Goal: Task Accomplishment & Management: Complete application form

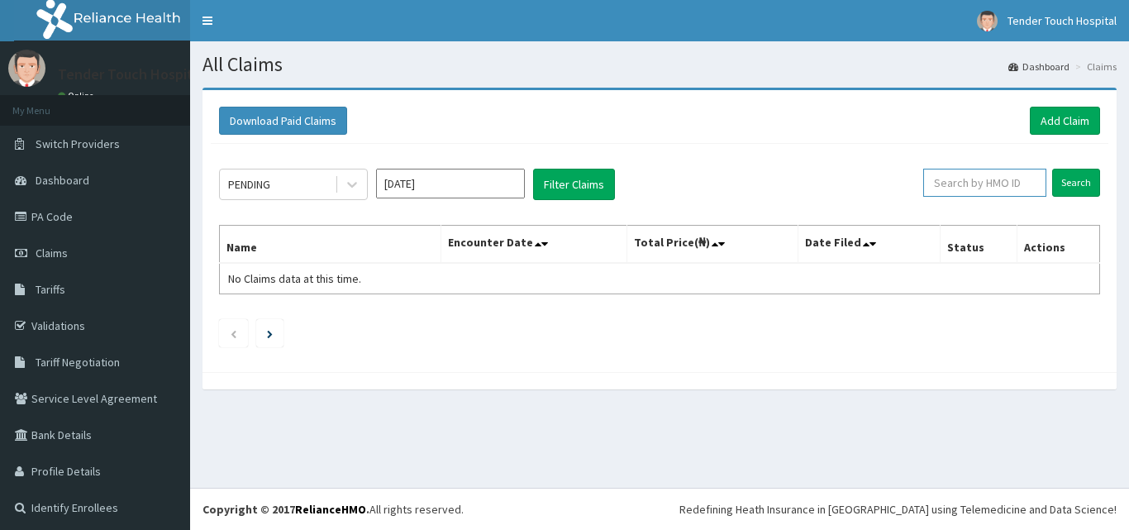
click at [961, 193] on input "text" at bounding box center [984, 183] width 123 height 28
type input "CIR/10004/A"
click at [1060, 176] on input "Search" at bounding box center [1076, 183] width 48 height 28
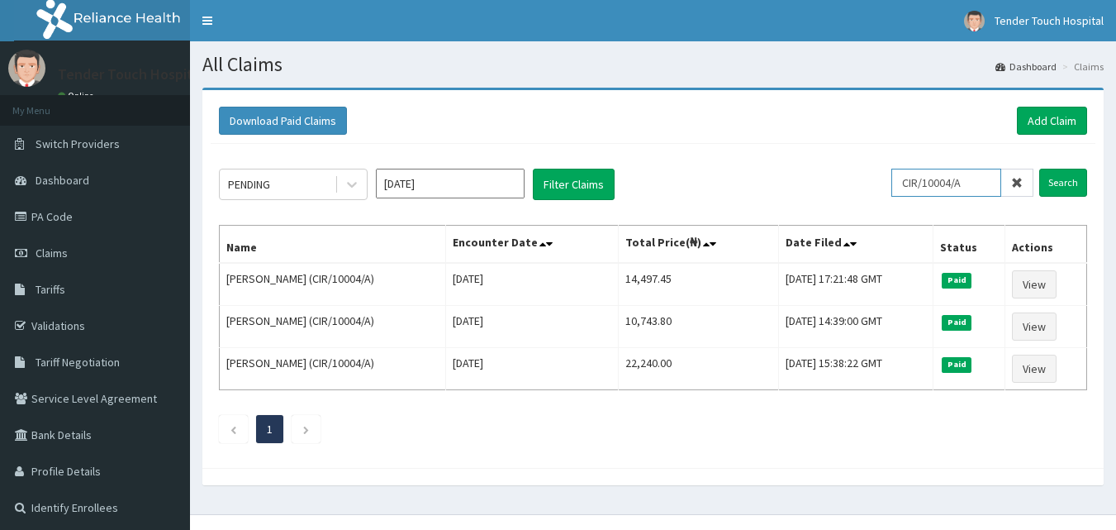
drag, startPoint x: 980, startPoint y: 188, endPoint x: 910, endPoint y: 193, distance: 70.4
click at [910, 193] on input "CIR/10004/A" at bounding box center [947, 183] width 110 height 28
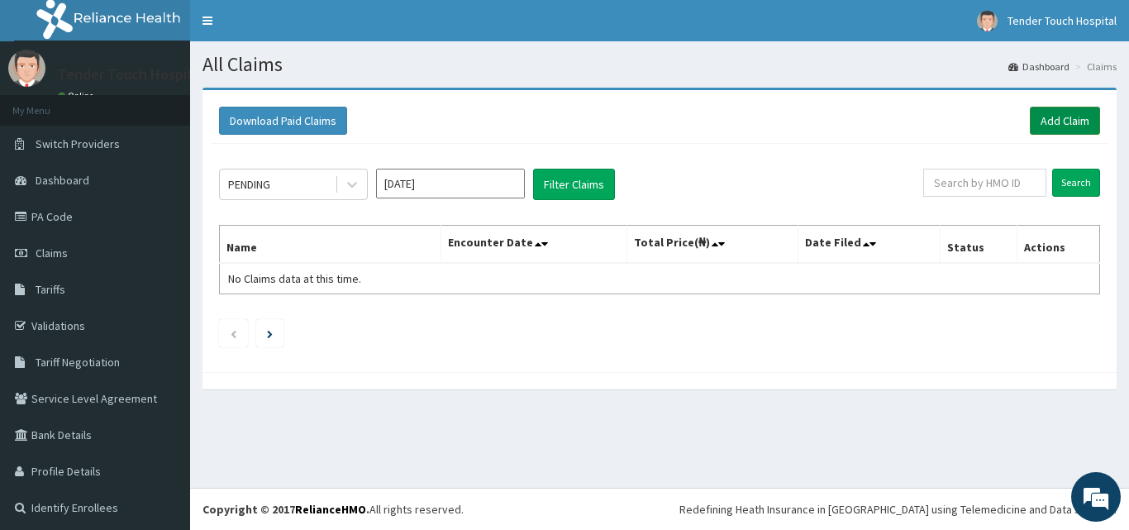
click at [1060, 118] on link "Add Claim" at bounding box center [1065, 121] width 70 height 28
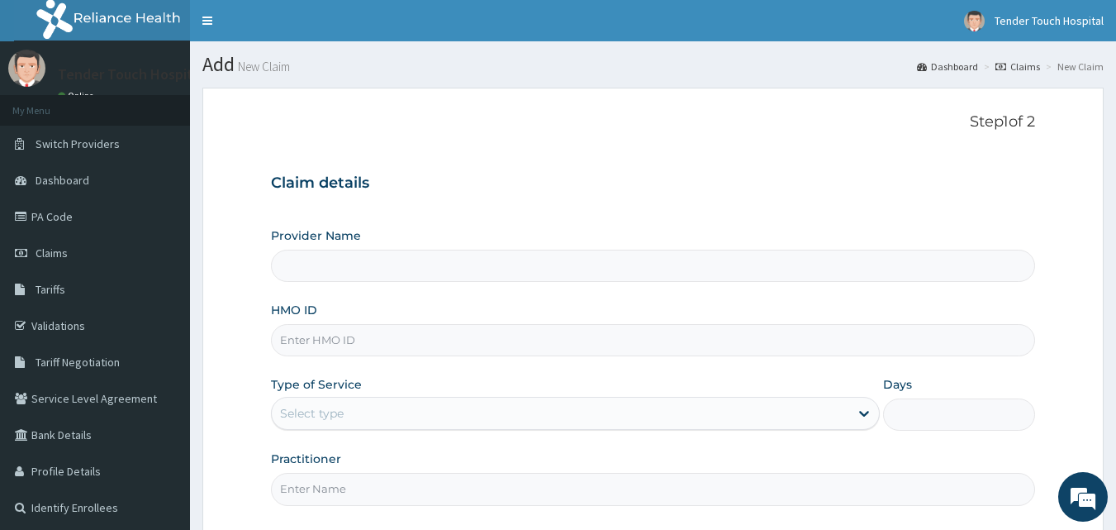
click at [398, 336] on input "HMO ID" at bounding box center [653, 340] width 765 height 32
paste input "CIR/10004/A"
type input "CIR/10004/A"
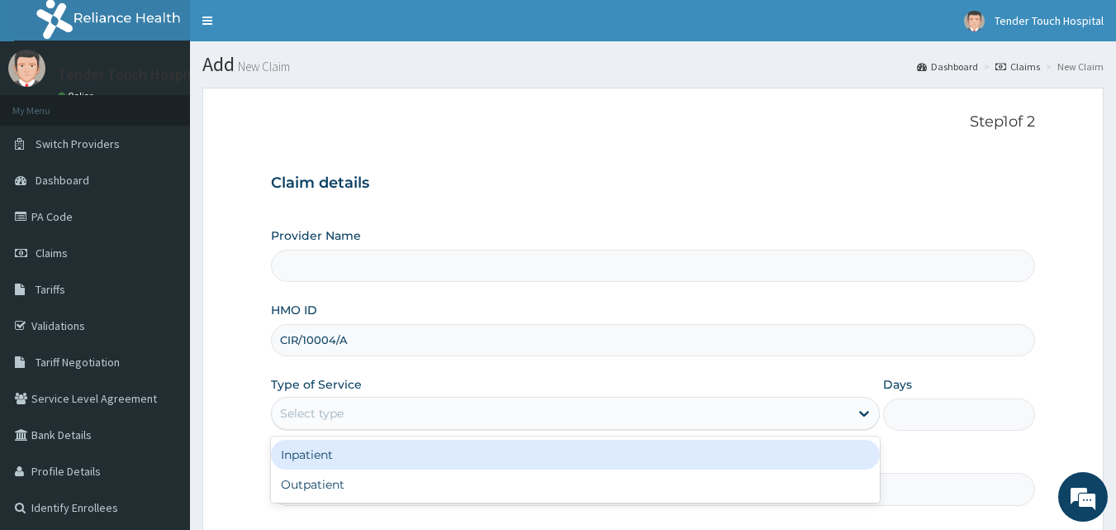
click at [426, 414] on div "Select type" at bounding box center [561, 413] width 578 height 26
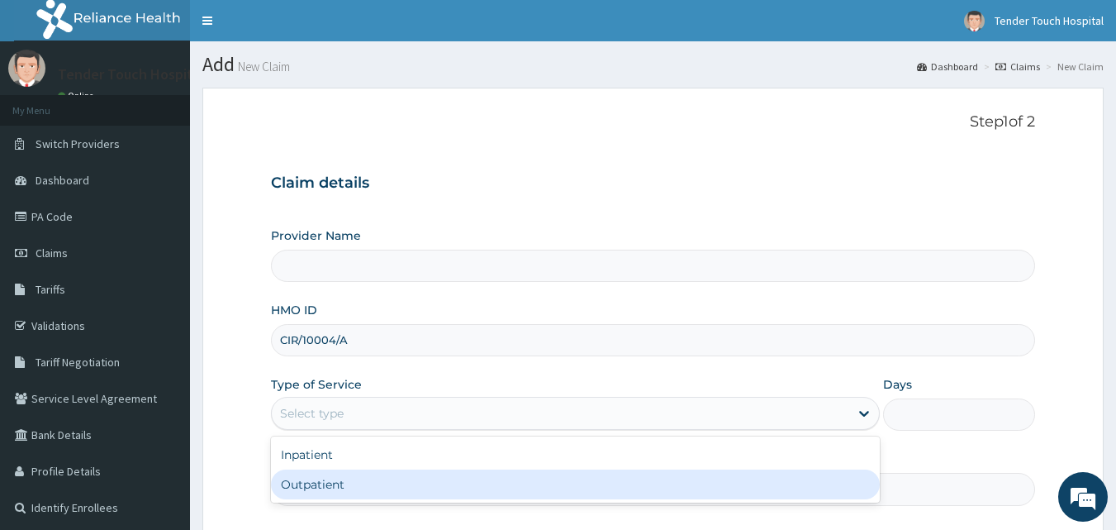
click at [380, 481] on div "Outpatient" at bounding box center [575, 484] width 609 height 30
type input "1"
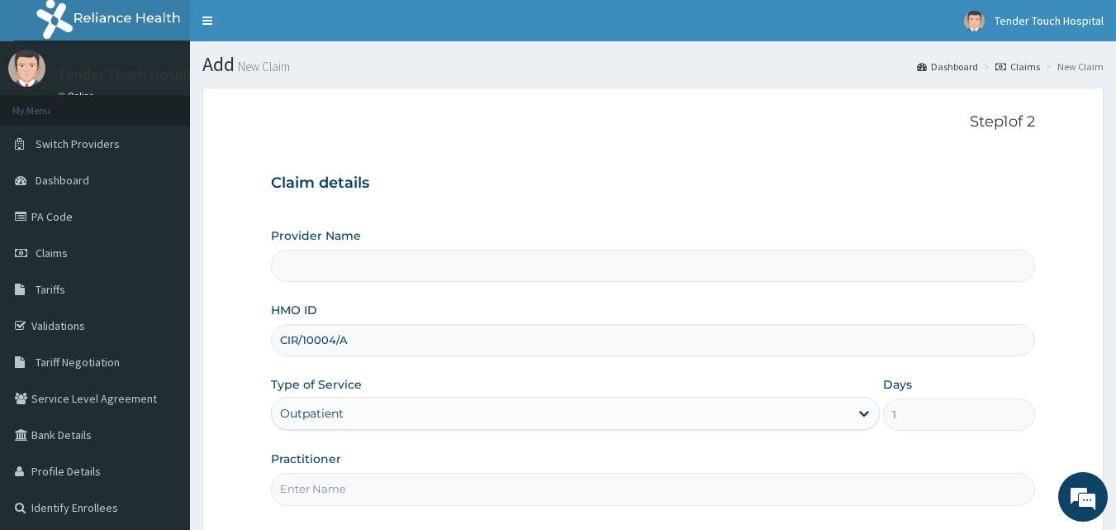
type input "Tender Touch Hospital"
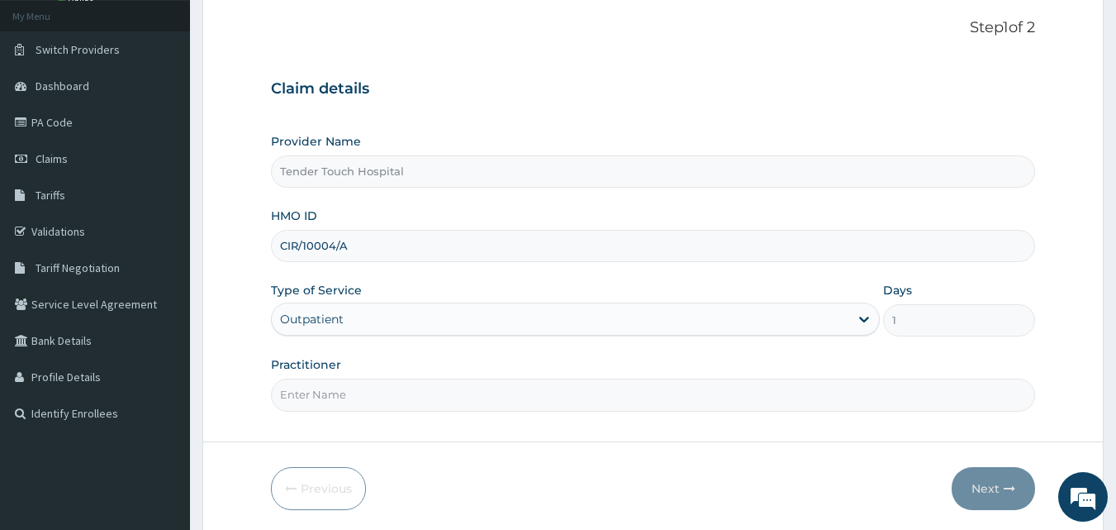
scroll to position [155, 0]
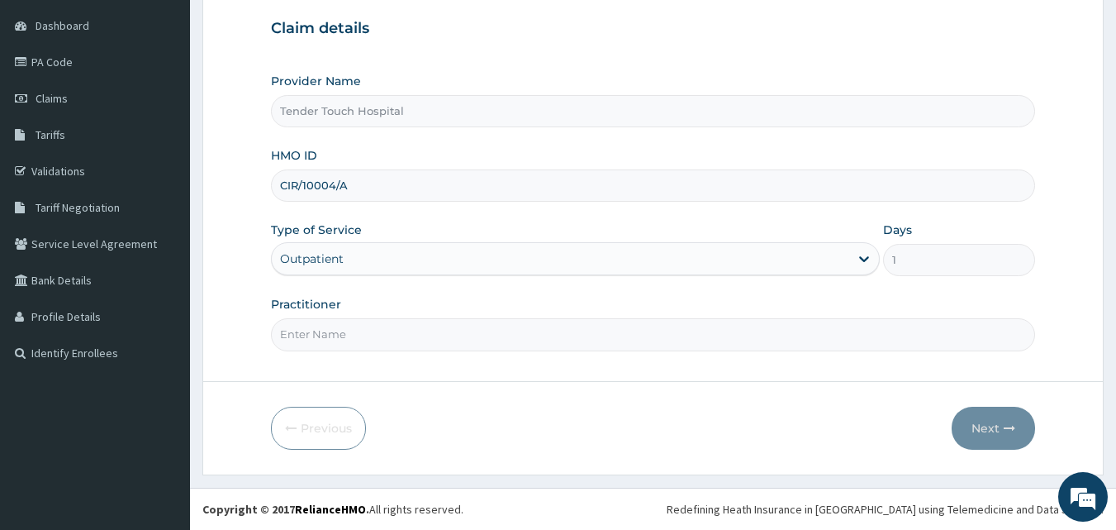
click at [627, 326] on input "Practitioner" at bounding box center [653, 334] width 765 height 32
type input "[PERSON_NAME]"
click at [969, 425] on button "Next" at bounding box center [993, 428] width 83 height 43
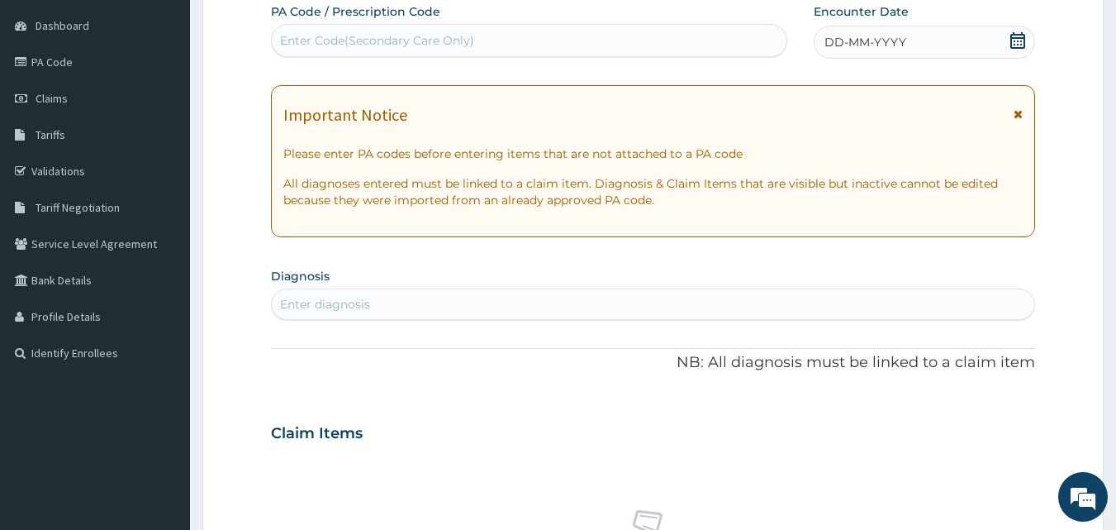
click at [909, 47] on div "DD-MM-YYYY" at bounding box center [924, 42] width 221 height 33
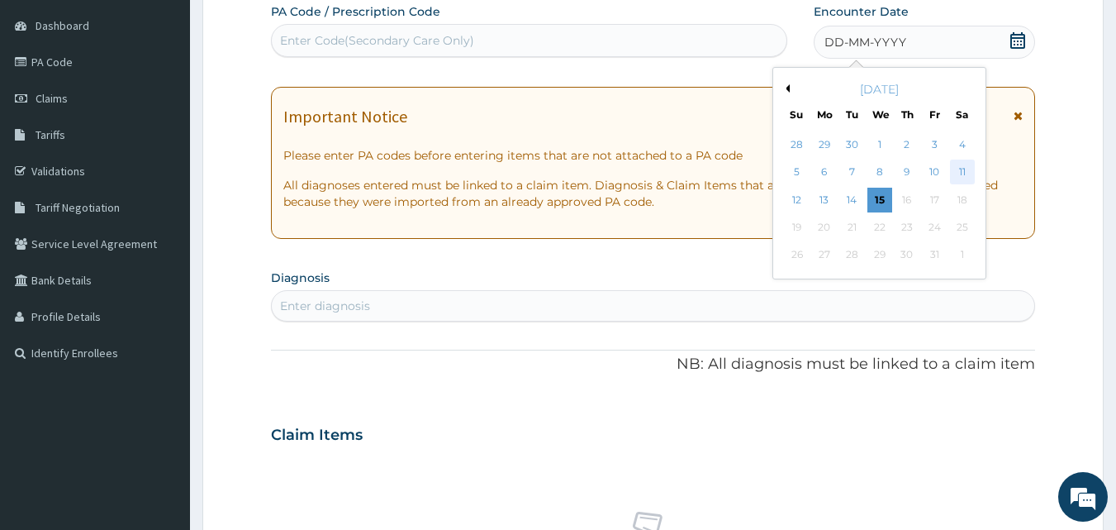
click at [957, 168] on div "11" at bounding box center [962, 172] width 25 height 25
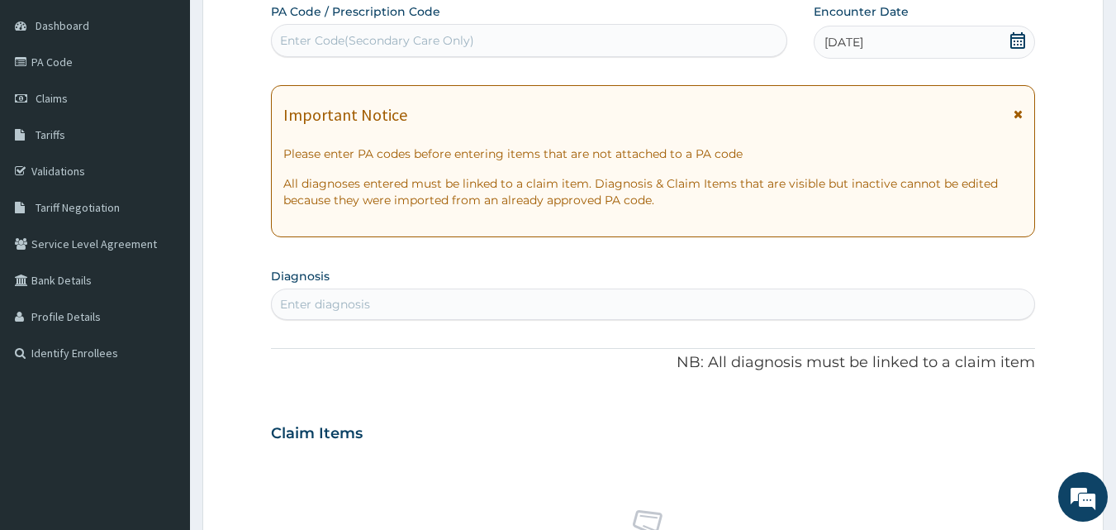
click at [498, 298] on div "Enter diagnosis" at bounding box center [654, 304] width 764 height 26
type input "[MEDICAL_DATA]"
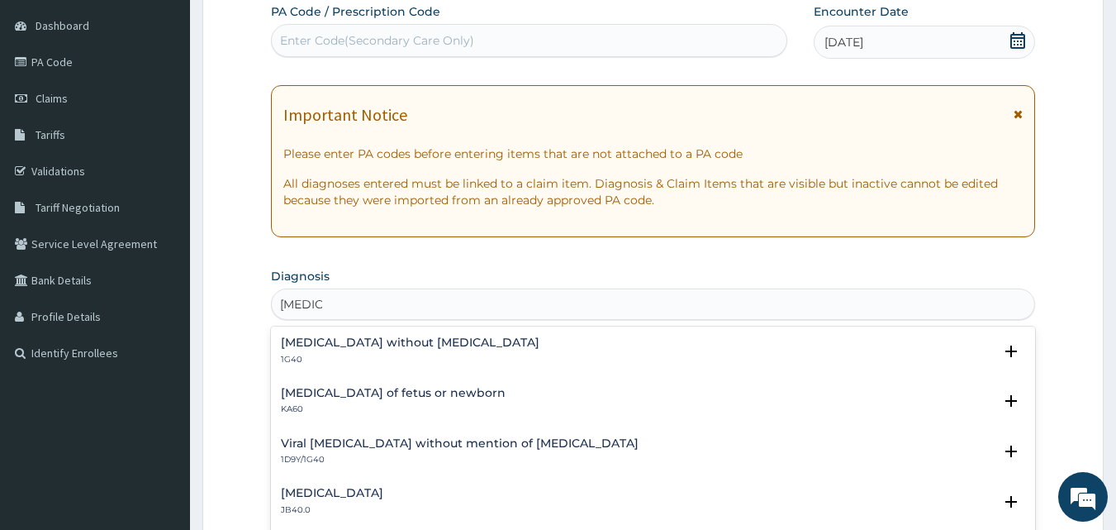
click at [359, 339] on h4 "[MEDICAL_DATA] without [MEDICAL_DATA]" at bounding box center [410, 342] width 259 height 12
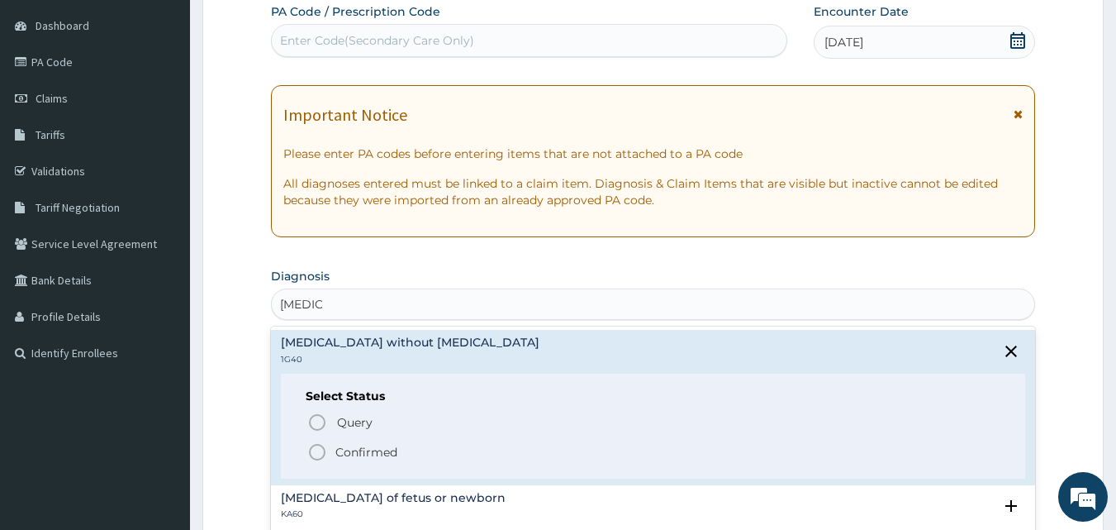
click at [320, 450] on icon "status option filled" at bounding box center [317, 452] width 20 height 20
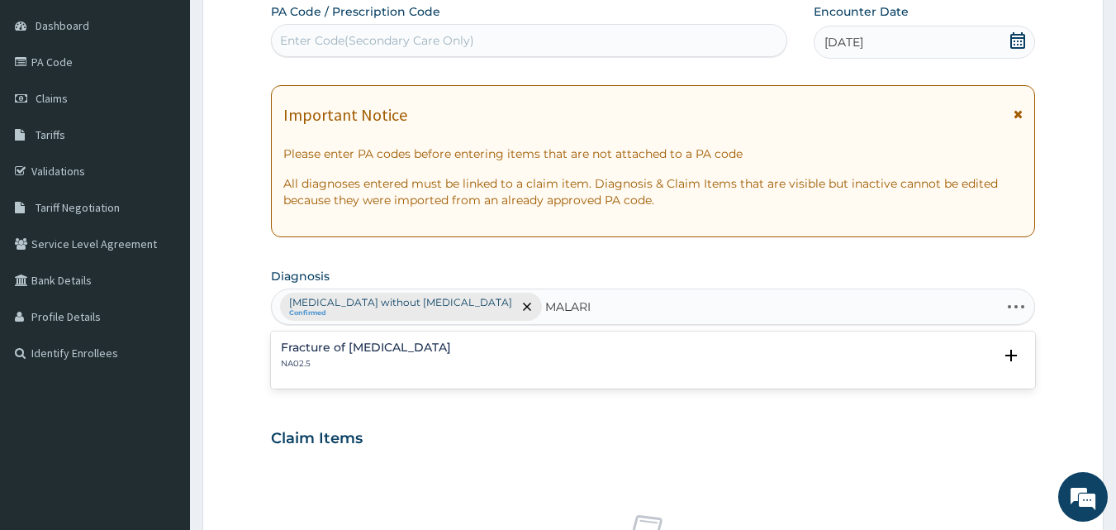
type input "[MEDICAL_DATA]"
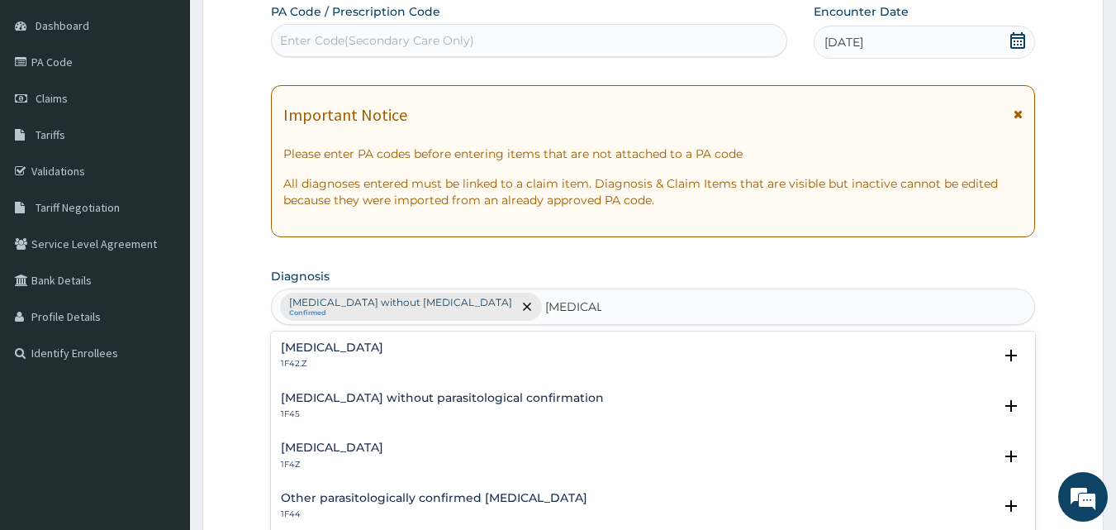
click at [348, 439] on div "[MEDICAL_DATA] 1F4Z Select Status Query Query covers suspected (?), Keep in vie…" at bounding box center [653, 460] width 765 height 50
click at [329, 449] on h4 "[MEDICAL_DATA]" at bounding box center [332, 447] width 102 height 12
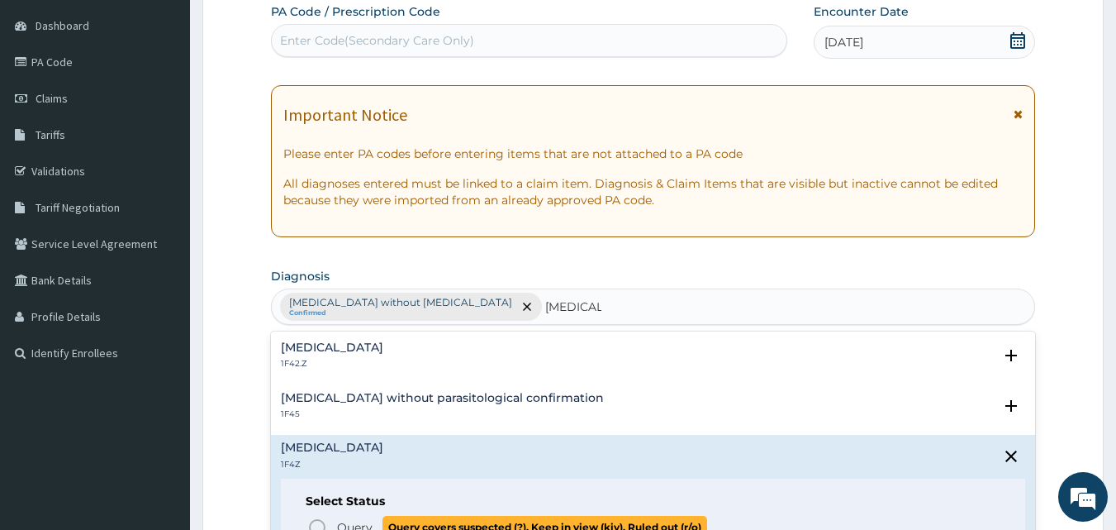
scroll to position [78, 0]
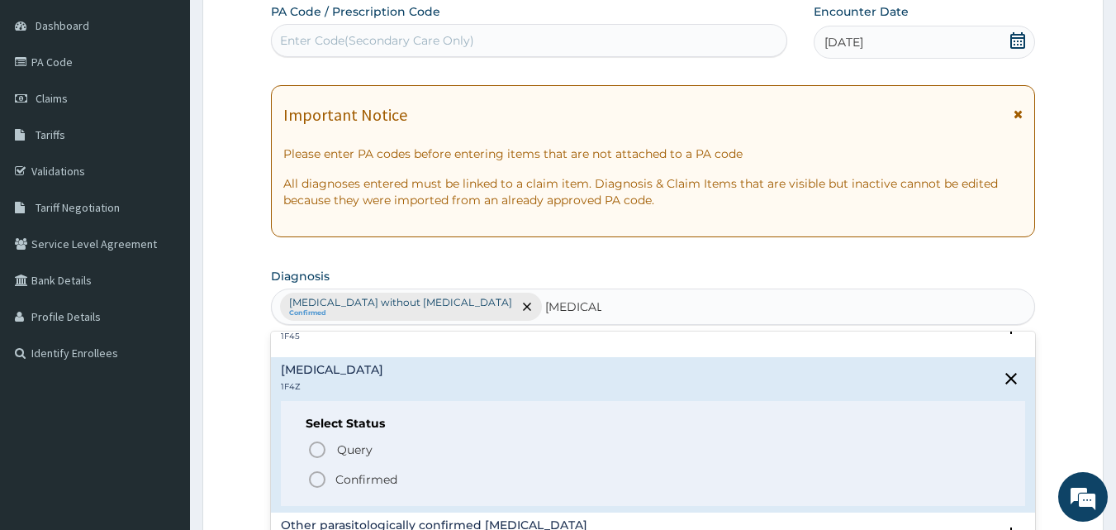
click at [317, 475] on icon "status option filled" at bounding box center [317, 479] width 20 height 20
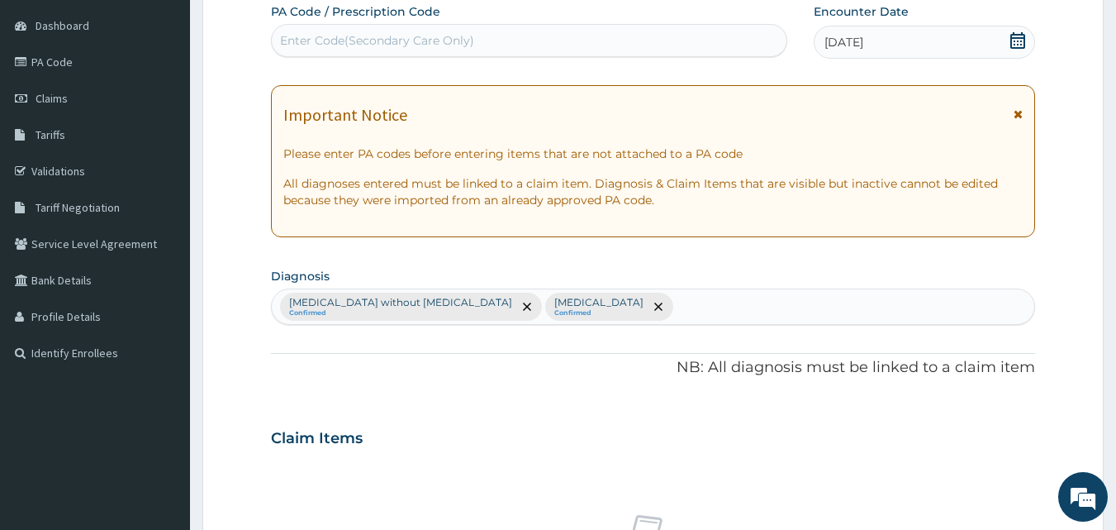
scroll to position [617, 0]
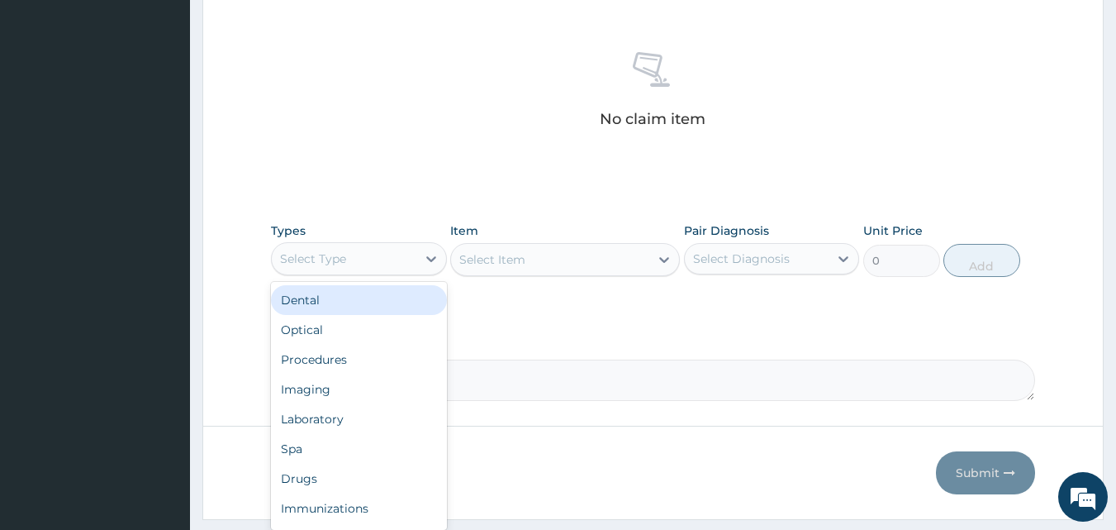
click at [387, 262] on div "Select Type" at bounding box center [344, 258] width 145 height 26
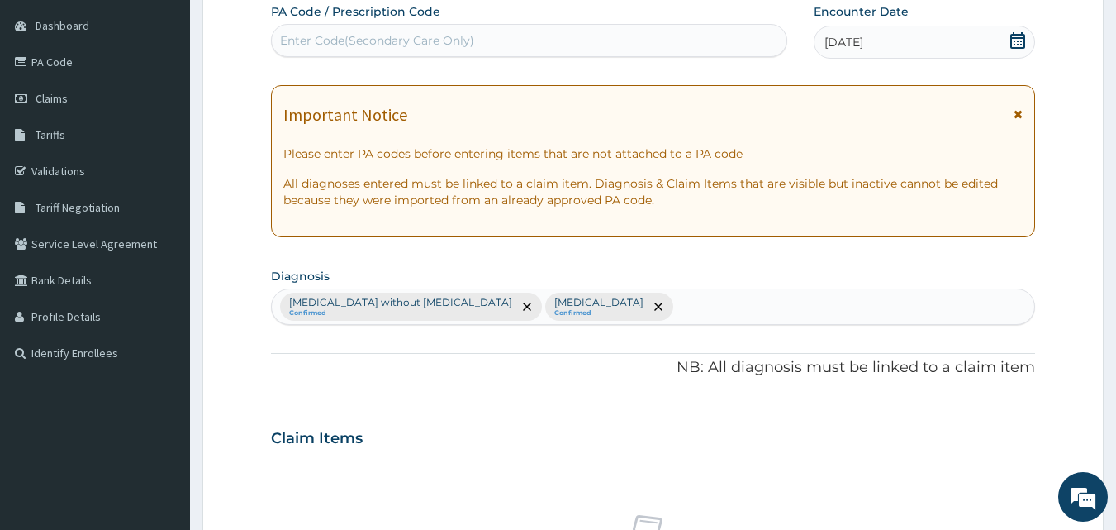
click at [756, 320] on div "[MEDICAL_DATA] without [MEDICAL_DATA] Confirmed [MEDICAL_DATA] Confirmed" at bounding box center [654, 306] width 764 height 35
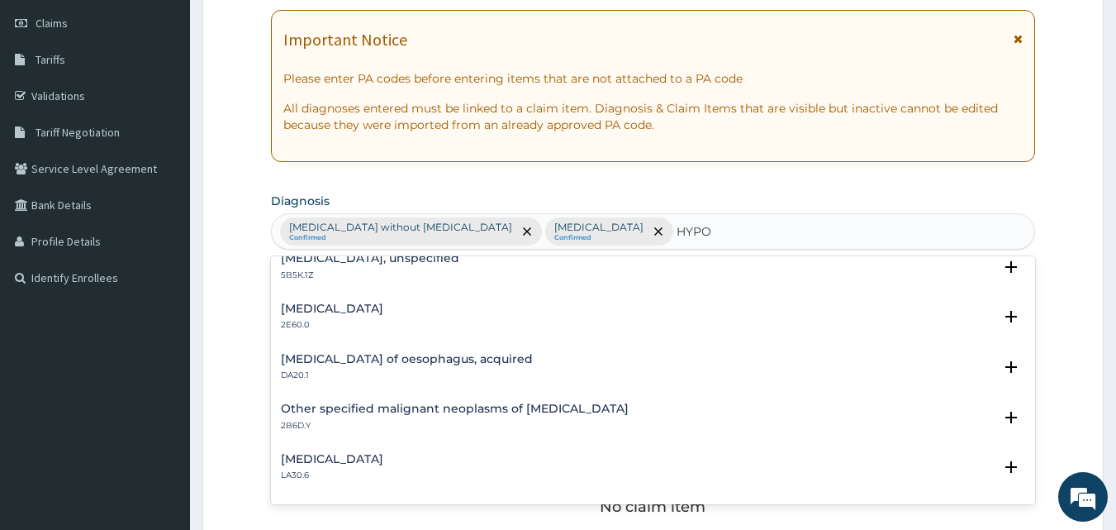
scroll to position [2278, 0]
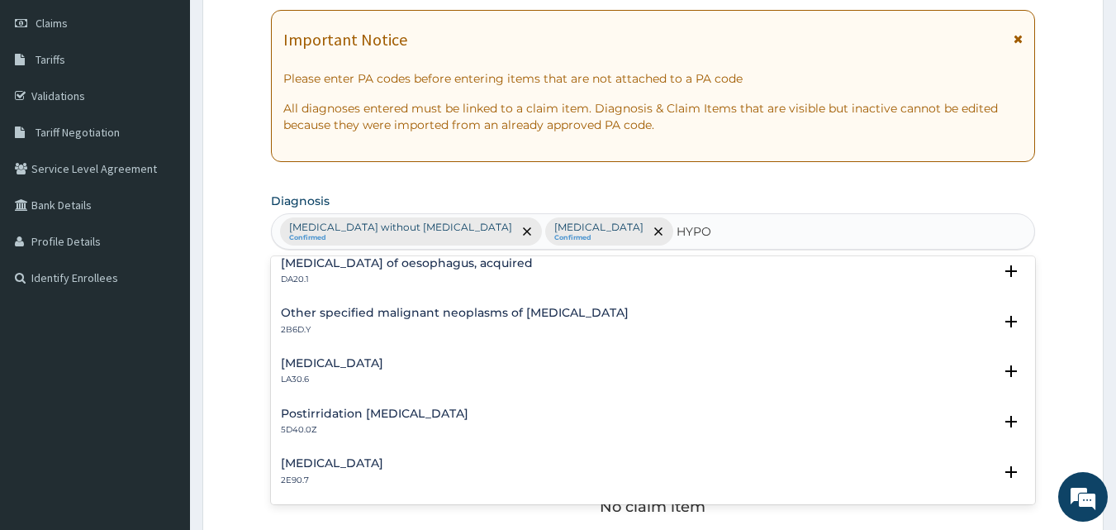
type input "HYPO"
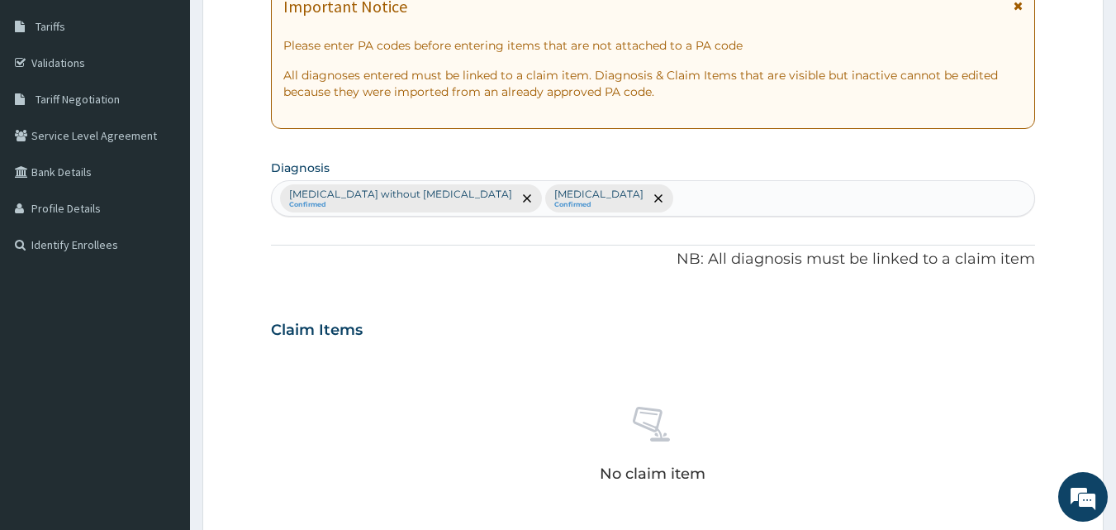
scroll to position [662, 0]
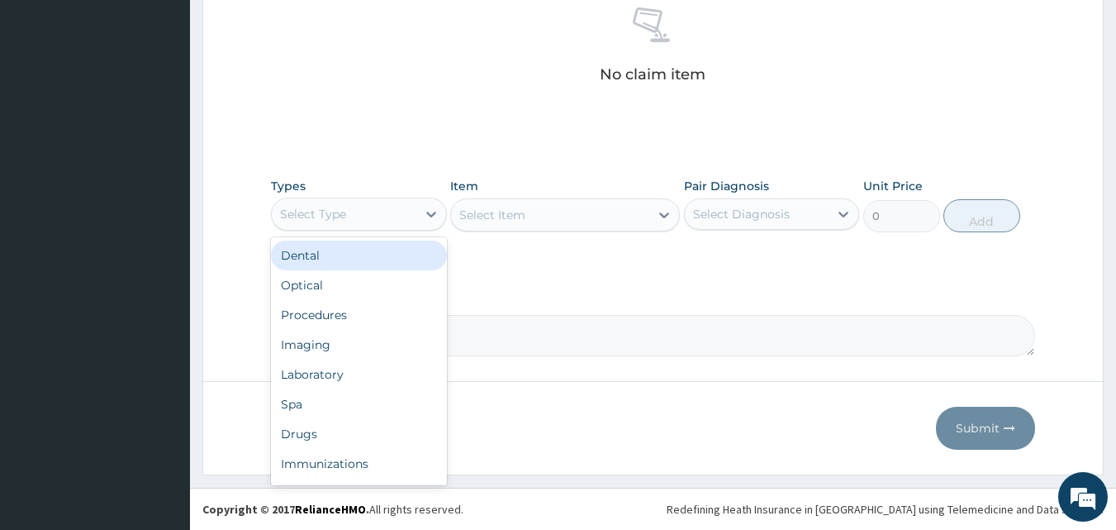
click at [371, 207] on div "Select Type" at bounding box center [344, 214] width 145 height 26
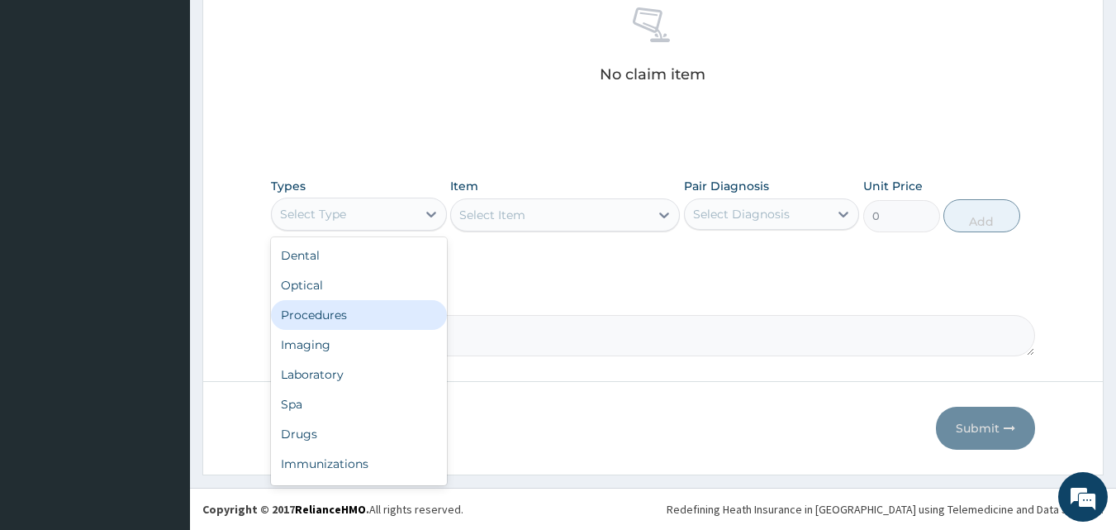
click at [329, 308] on div "Procedures" at bounding box center [359, 315] width 176 height 30
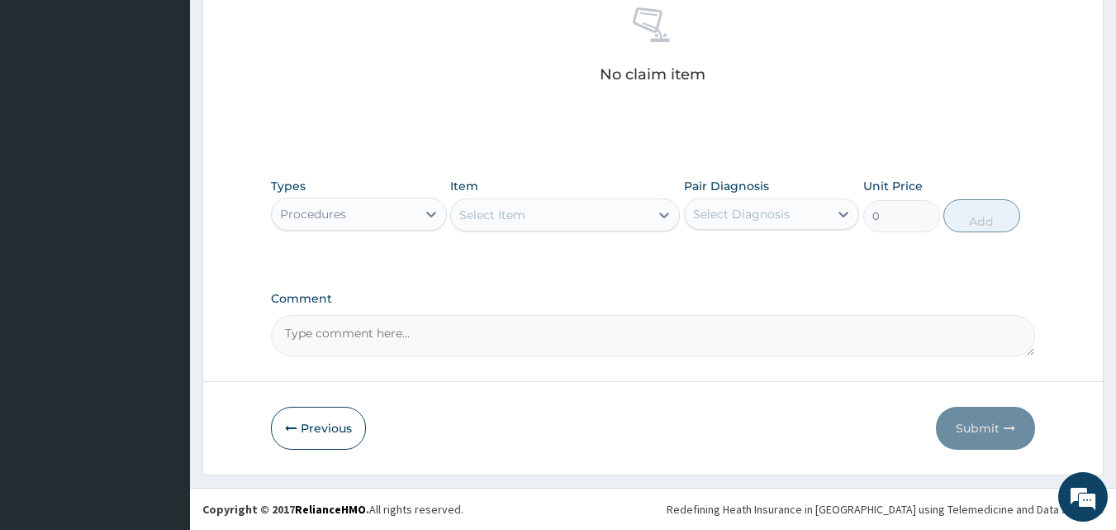
click at [517, 210] on div "Select Item" at bounding box center [492, 215] width 66 height 17
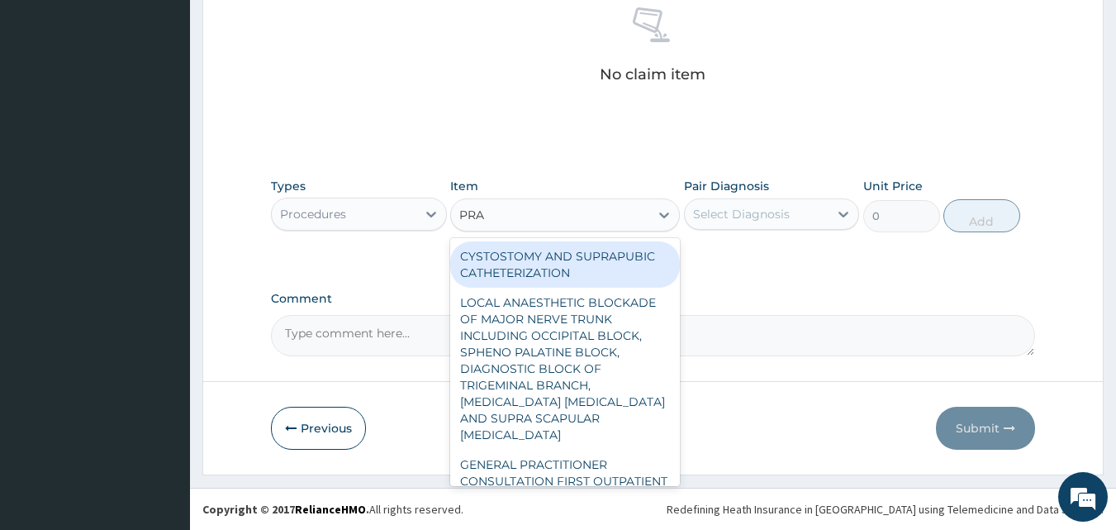
type input "PRAC"
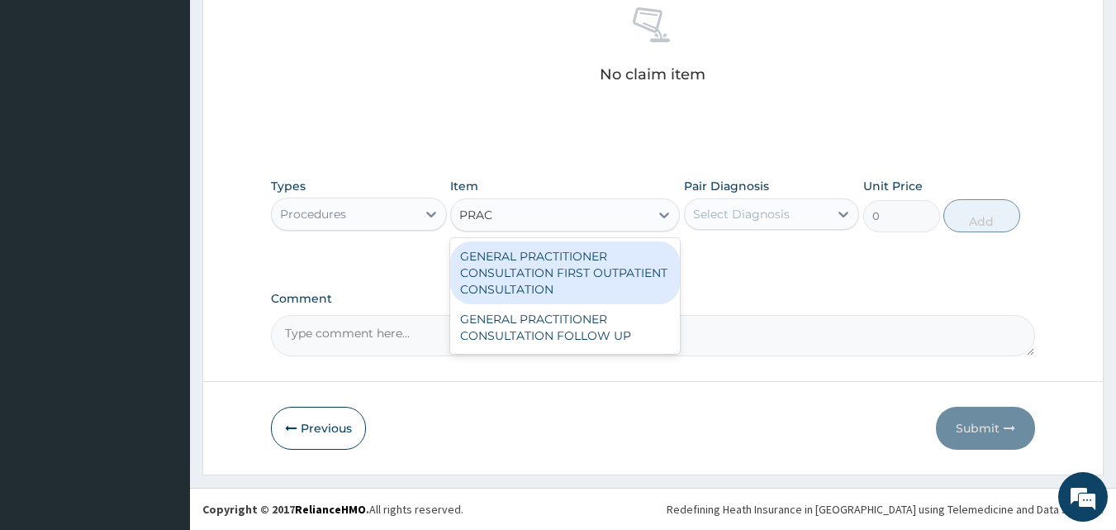
type input "3547.5"
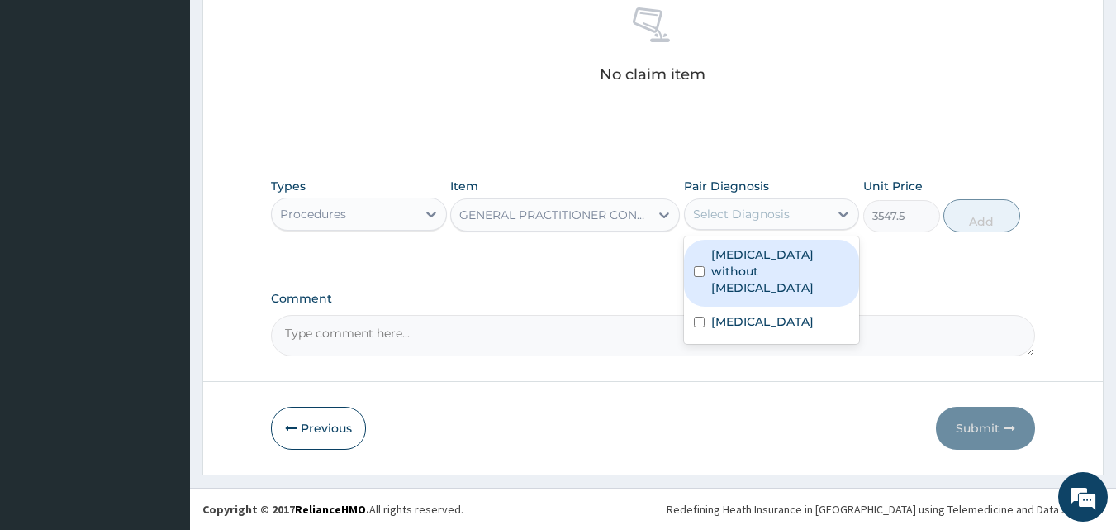
click at [710, 210] on div "Select Diagnosis" at bounding box center [741, 214] width 97 height 17
click at [724, 247] on label "[MEDICAL_DATA] without [MEDICAL_DATA]" at bounding box center [781, 271] width 139 height 50
checkbox input "true"
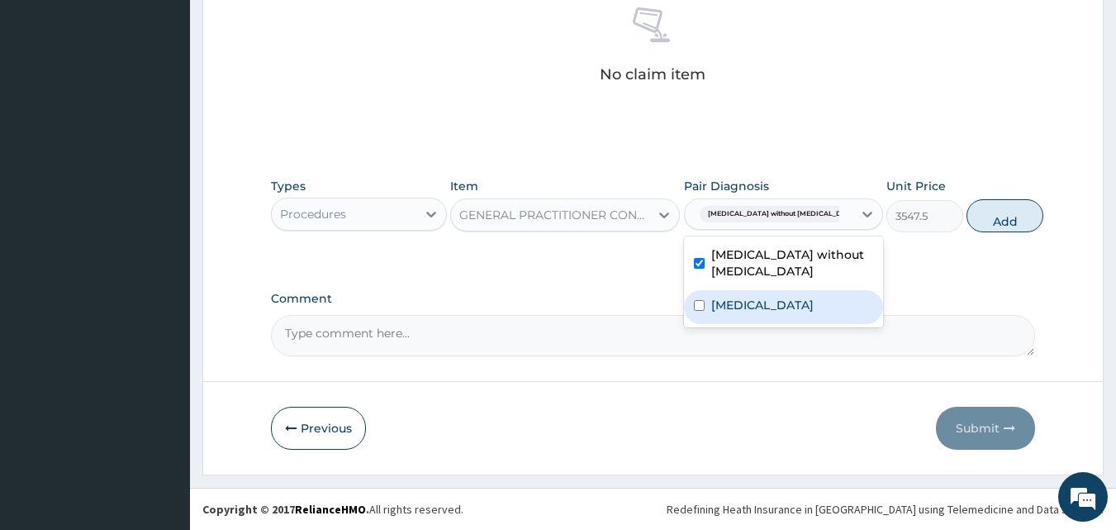
click at [746, 293] on div "[MEDICAL_DATA]" at bounding box center [783, 307] width 199 height 34
checkbox input "true"
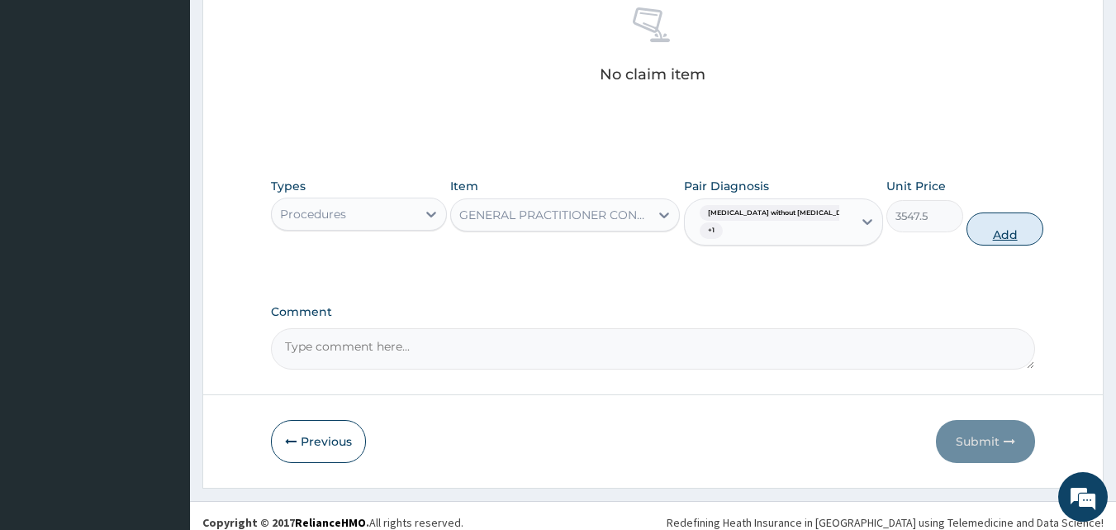
click at [967, 237] on button "Add" at bounding box center [1005, 228] width 77 height 33
type input "0"
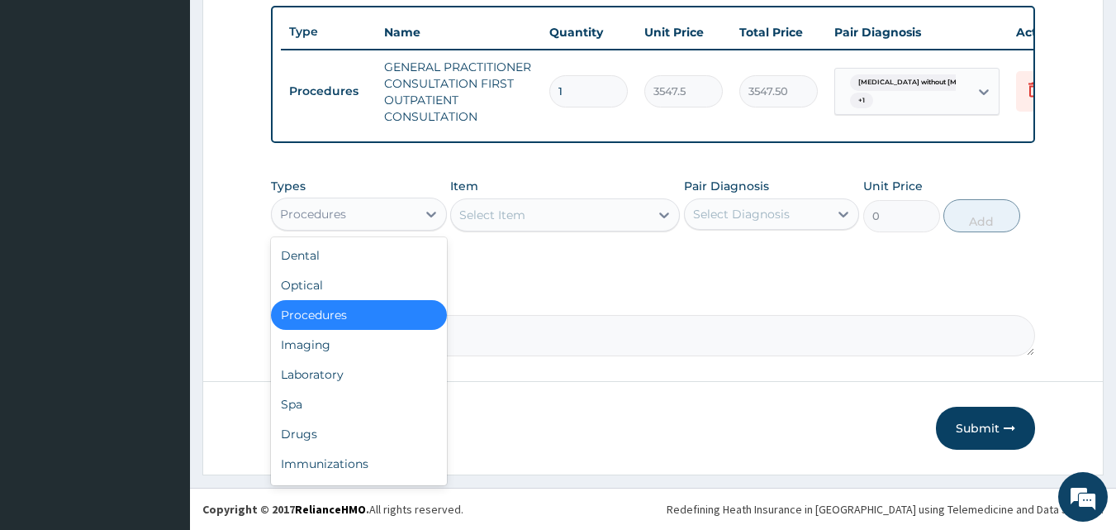
click at [389, 217] on div "Procedures" at bounding box center [344, 214] width 145 height 26
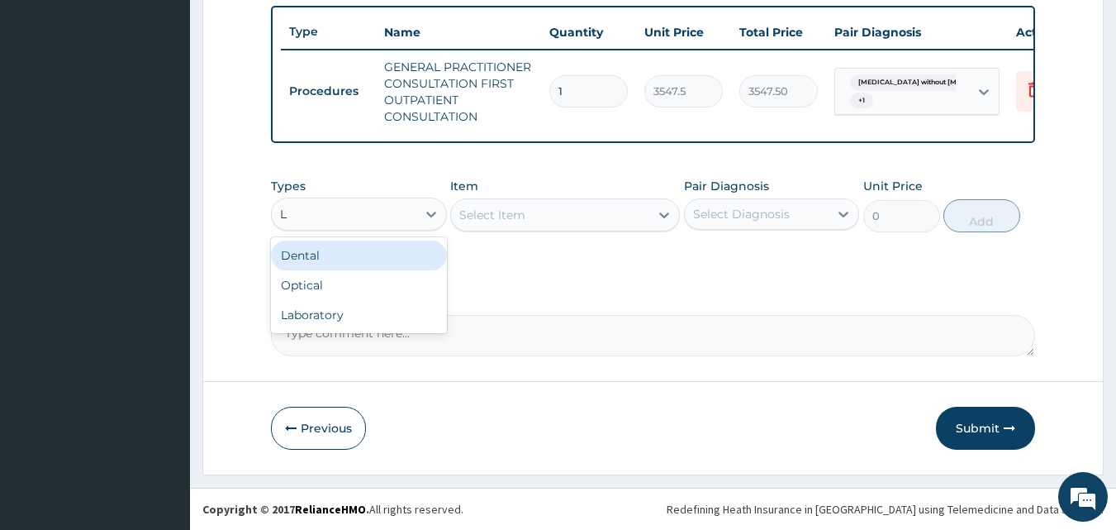
type input "LA"
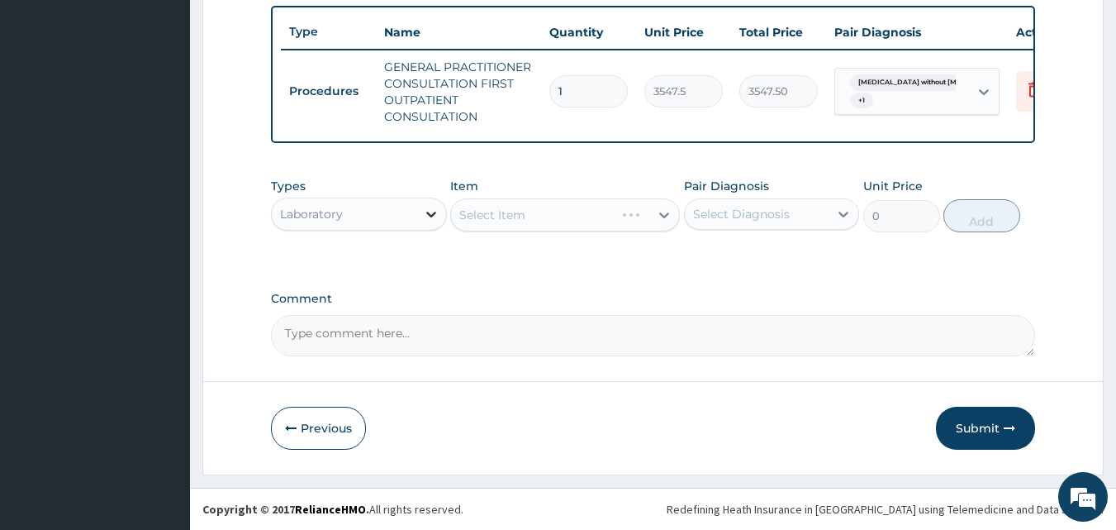
click at [434, 213] on icon at bounding box center [431, 215] width 10 height 6
click at [517, 217] on div "Select Item" at bounding box center [565, 214] width 230 height 33
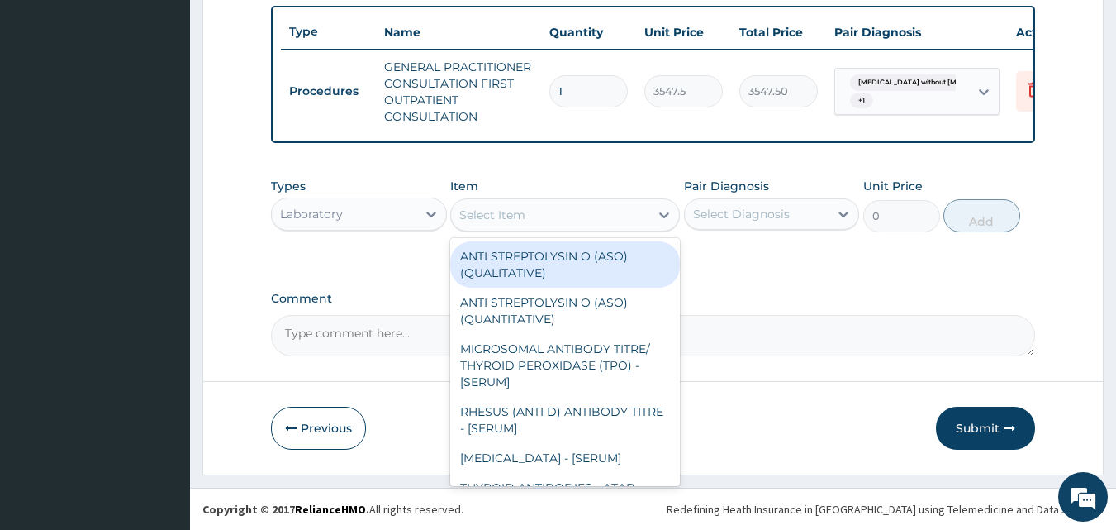
click at [517, 217] on div "Select Item" at bounding box center [492, 215] width 66 height 17
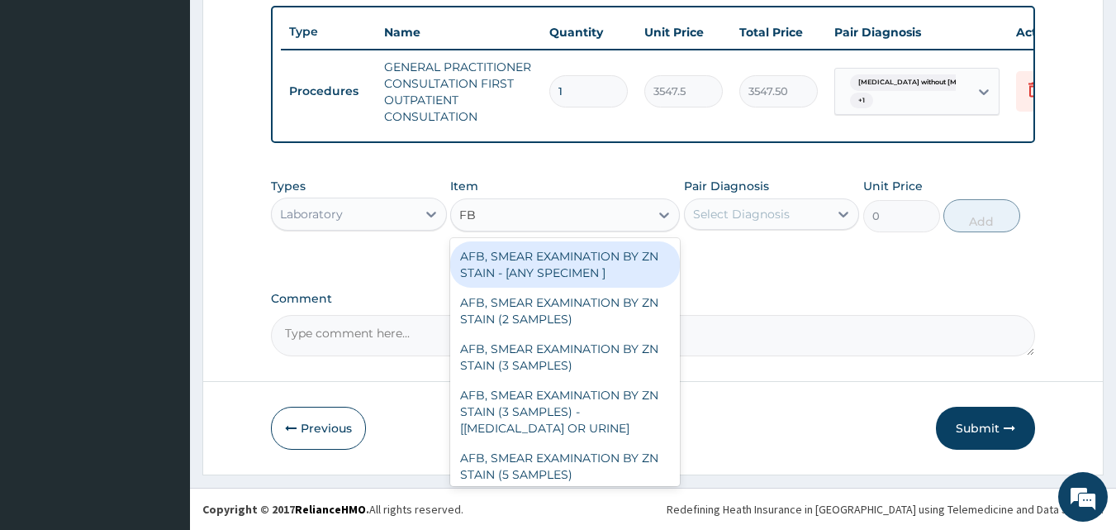
type input "FBC"
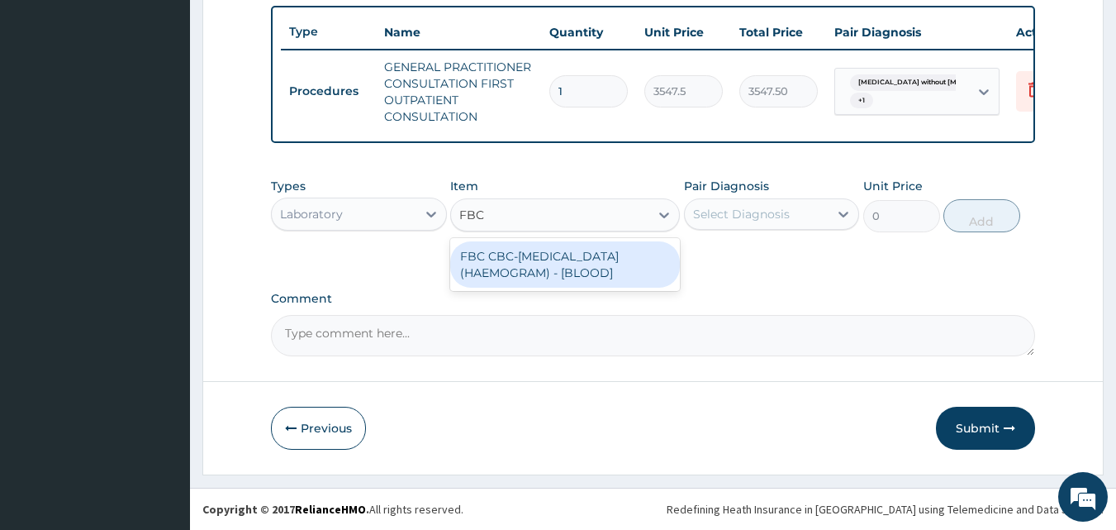
type input "4300"
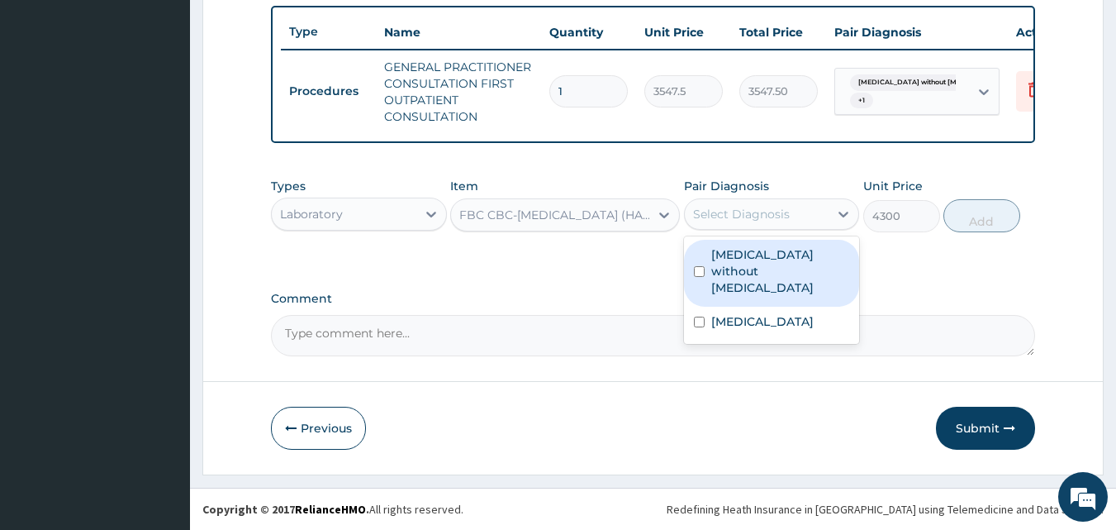
click at [760, 212] on div "Select Diagnosis" at bounding box center [741, 214] width 97 height 17
click at [756, 264] on label "[MEDICAL_DATA] without [MEDICAL_DATA]" at bounding box center [781, 271] width 139 height 50
checkbox input "true"
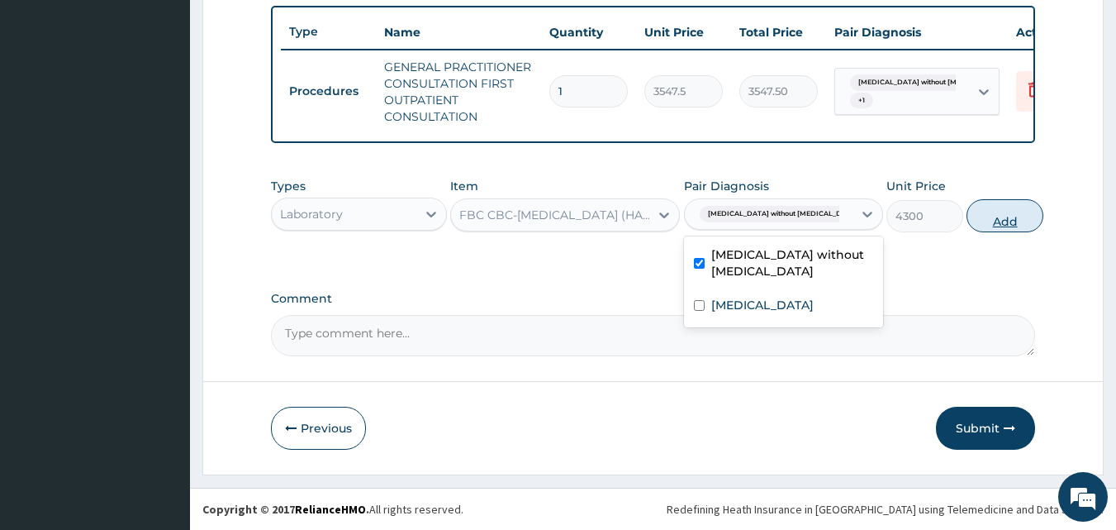
click at [981, 221] on button "Add" at bounding box center [1005, 215] width 77 height 33
type input "0"
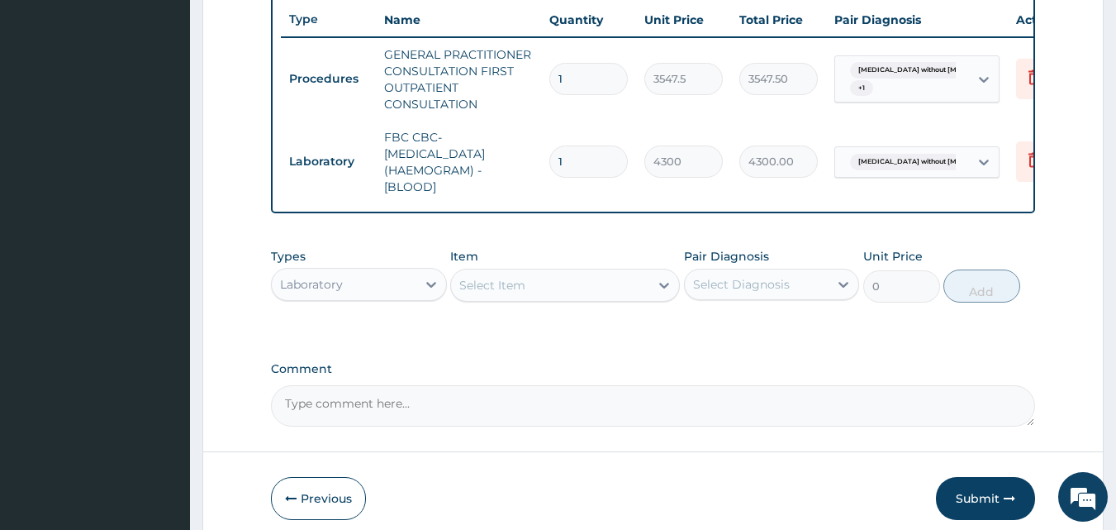
click at [548, 302] on div "Item Select Item" at bounding box center [565, 275] width 230 height 55
click at [552, 298] on div "Select Item" at bounding box center [550, 285] width 198 height 26
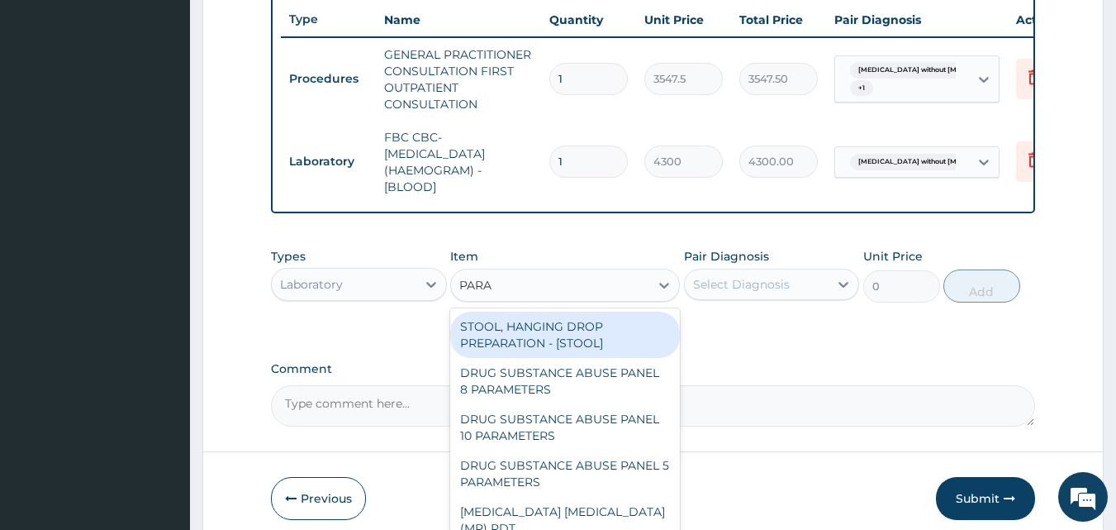
type input "PARAS"
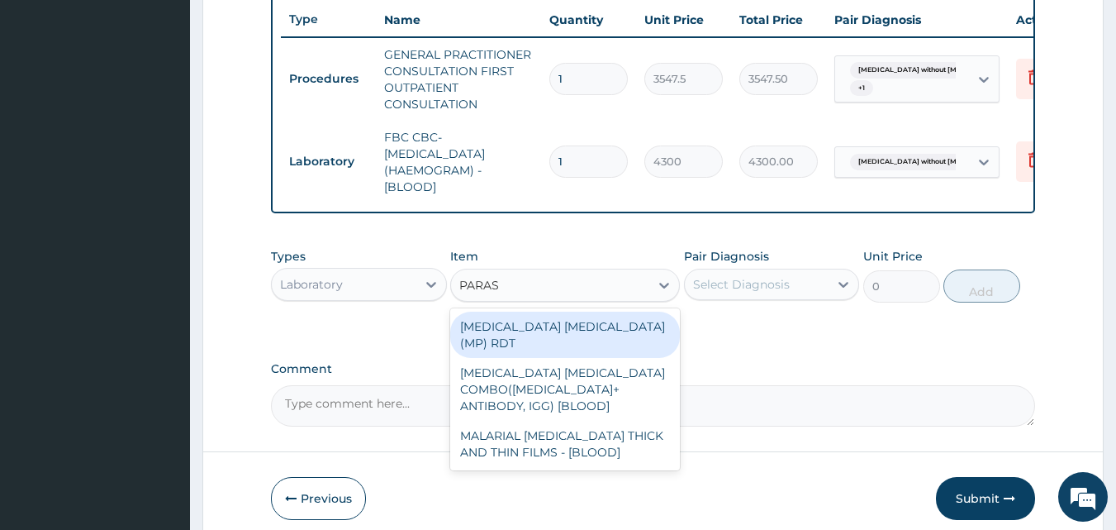
type input "1612.5"
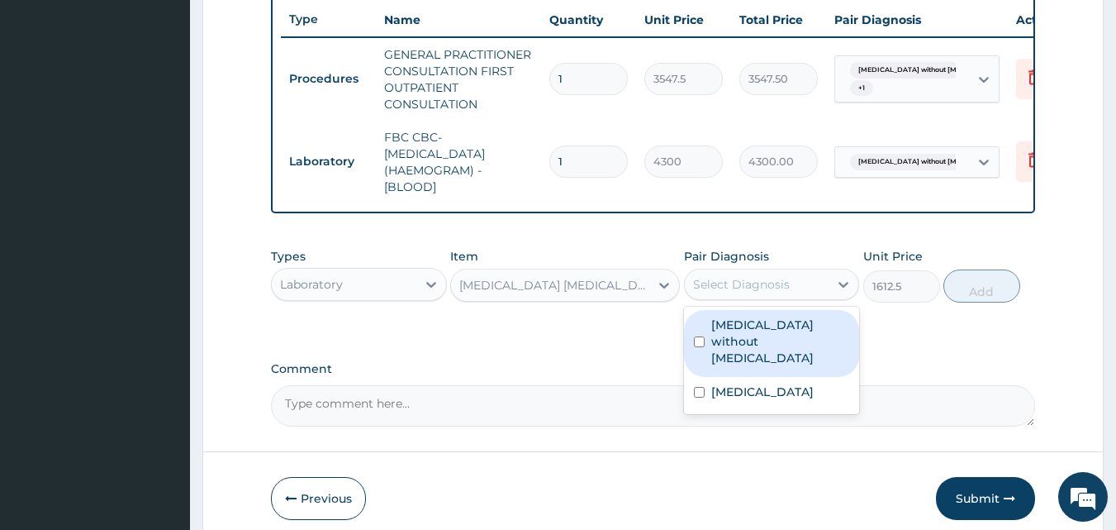
click at [746, 293] on div "Select Diagnosis" at bounding box center [741, 284] width 97 height 17
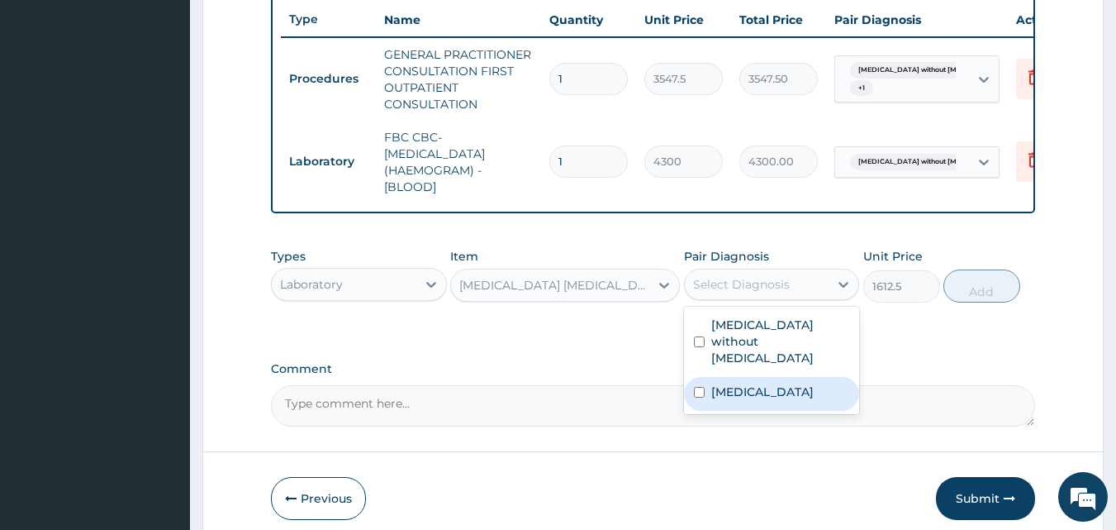
drag, startPoint x: 750, startPoint y: 378, endPoint x: 802, endPoint y: 395, distance: 54.9
click at [802, 395] on div "[MEDICAL_DATA]" at bounding box center [772, 394] width 176 height 34
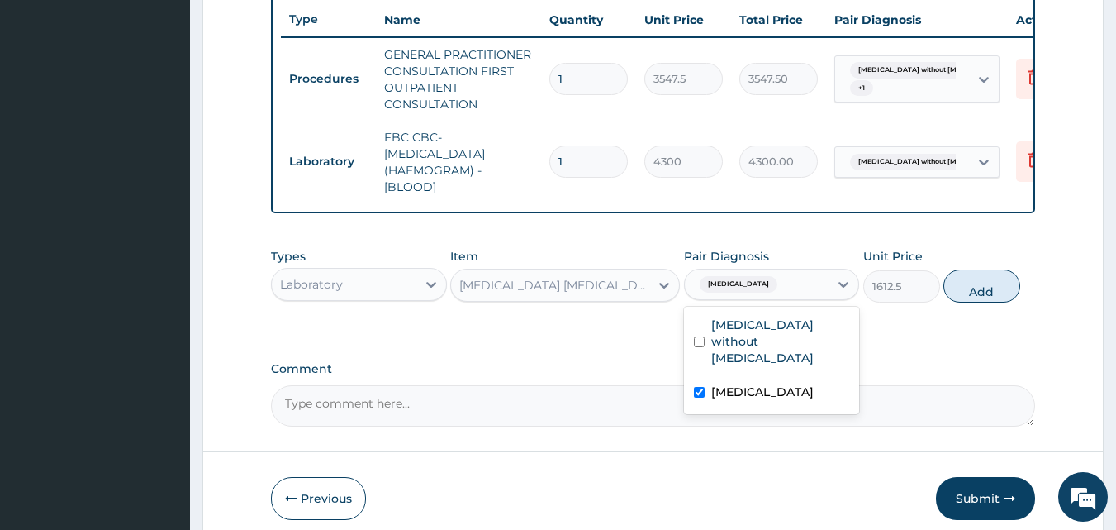
click at [802, 395] on label "[MEDICAL_DATA]" at bounding box center [763, 391] width 102 height 17
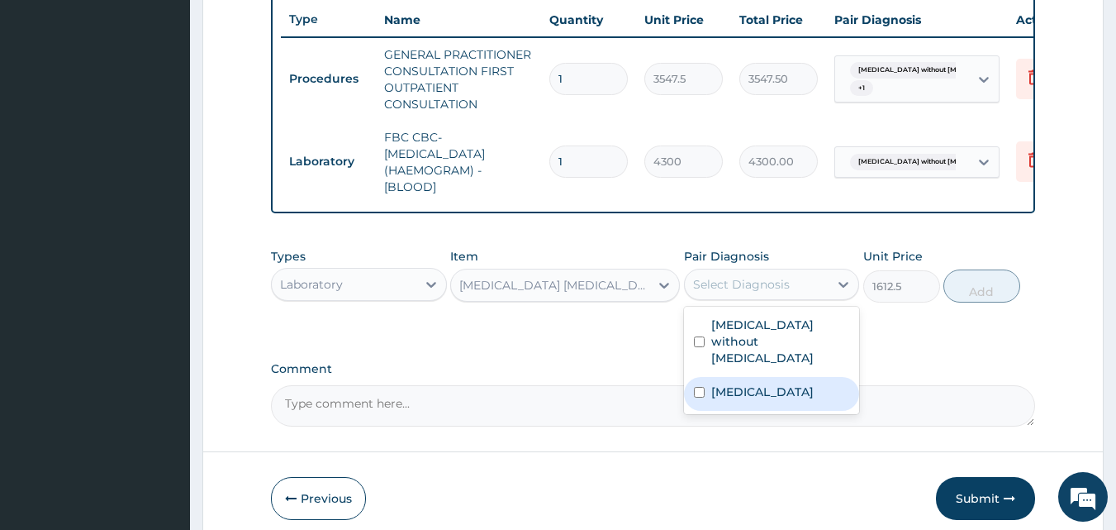
click at [813, 387] on label "[MEDICAL_DATA]" at bounding box center [763, 391] width 102 height 17
checkbox input "true"
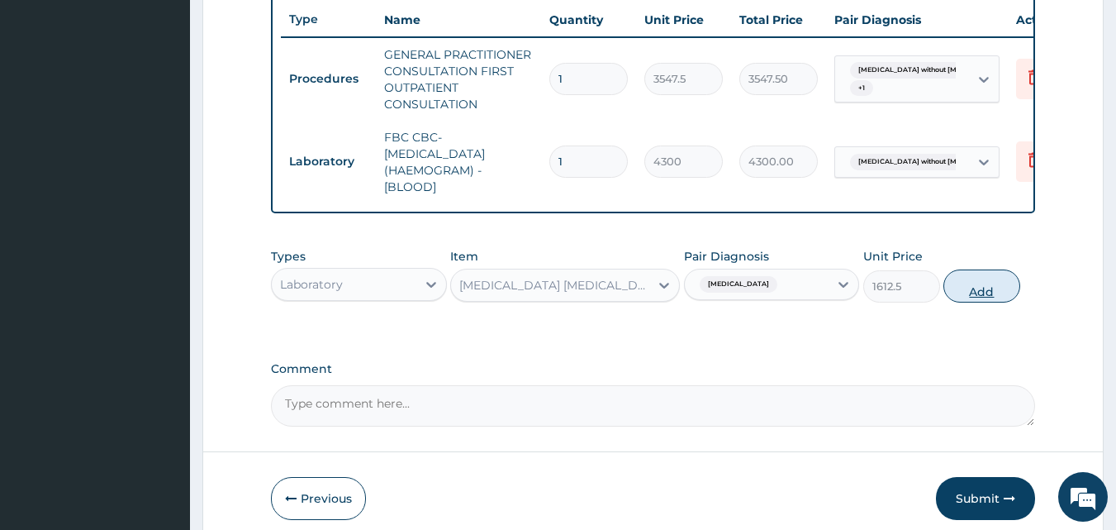
click at [990, 286] on button "Add" at bounding box center [982, 285] width 77 height 33
type input "0"
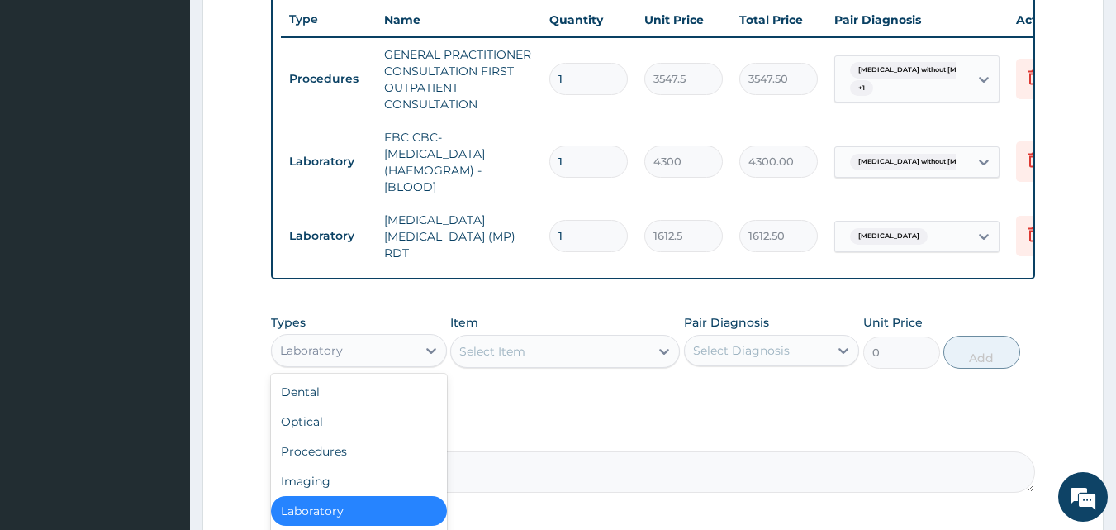
click at [376, 355] on div "Laboratory" at bounding box center [344, 350] width 145 height 26
type input "DR"
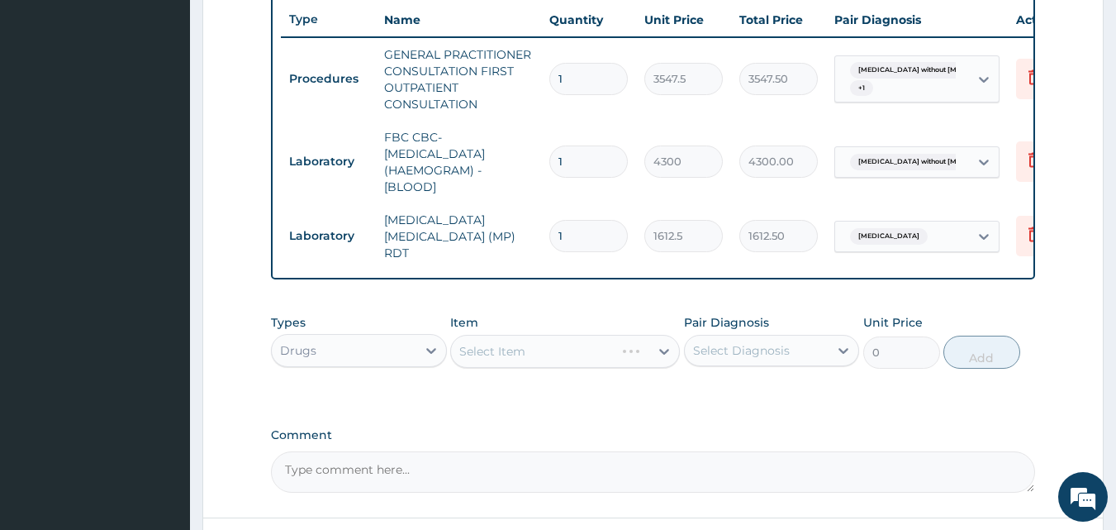
scroll to position [761, 0]
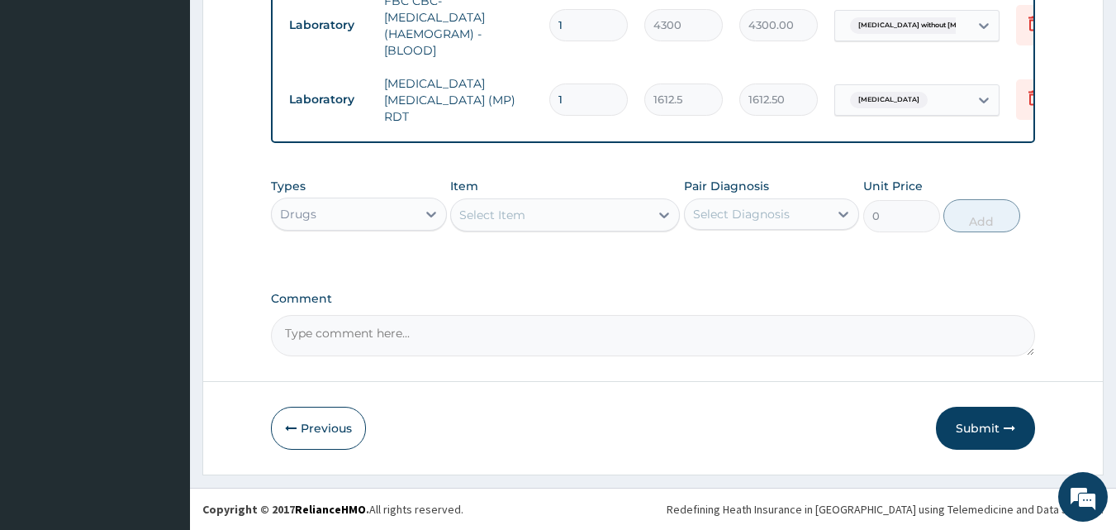
click at [525, 212] on div "Select Item" at bounding box center [492, 215] width 66 height 17
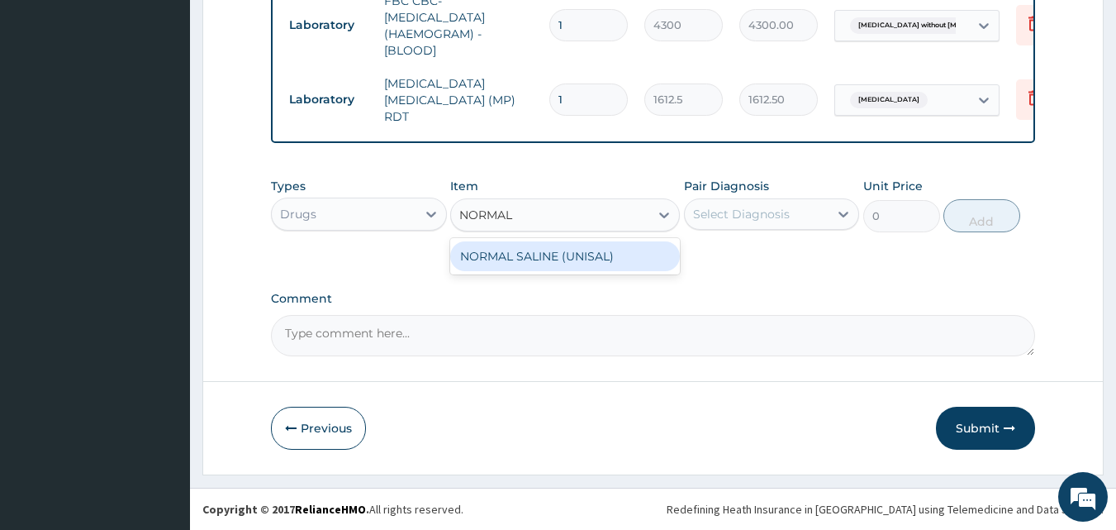
type input "NORMAL"
type input "1773.75"
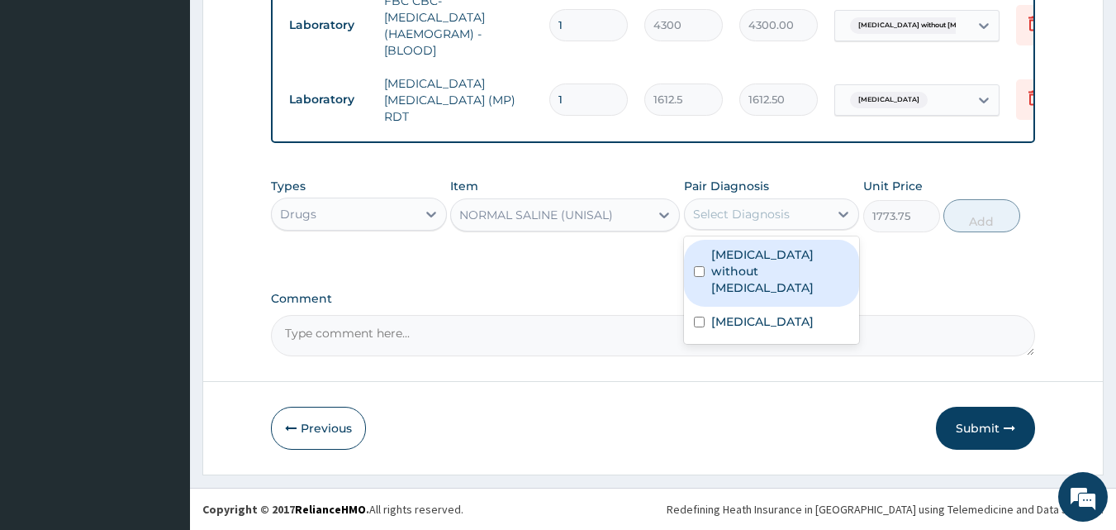
click at [743, 214] on div "Select Diagnosis" at bounding box center [741, 214] width 97 height 17
click at [755, 278] on label "[MEDICAL_DATA] without [MEDICAL_DATA]" at bounding box center [781, 271] width 139 height 50
checkbox input "true"
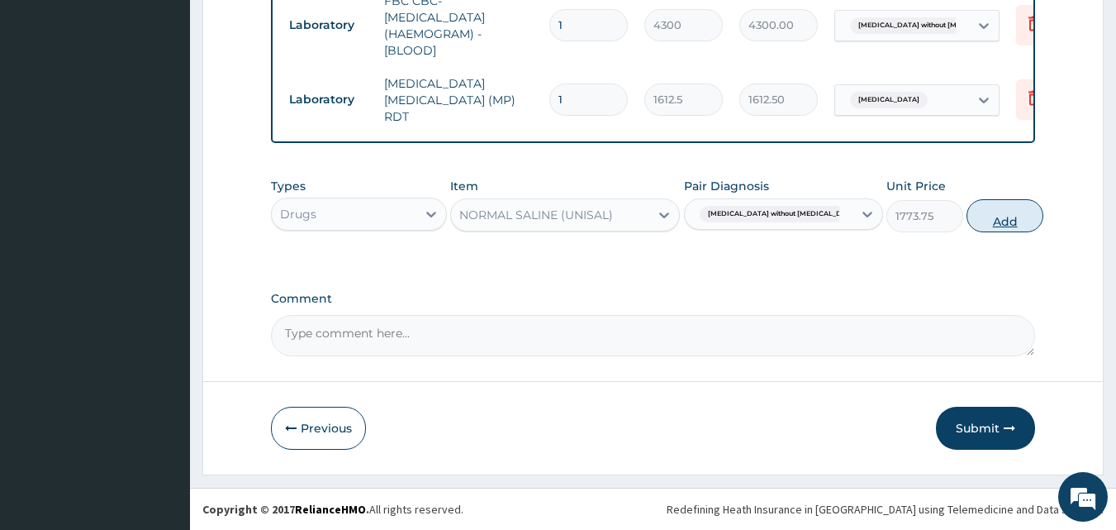
click at [977, 222] on button "Add" at bounding box center [1005, 215] width 77 height 33
type input "0"
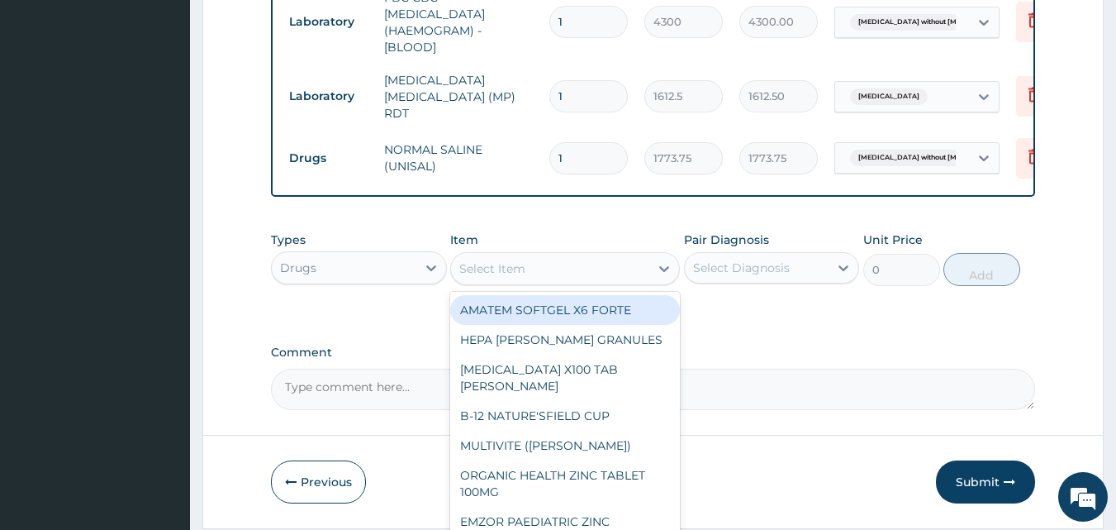
click at [532, 269] on div "Select Item" at bounding box center [550, 268] width 198 height 26
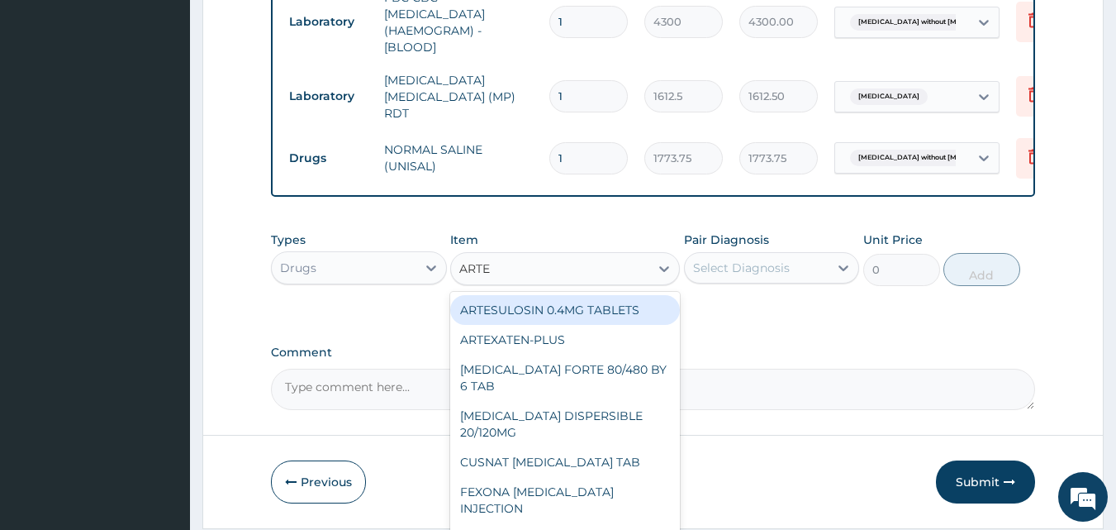
type input "ARTEM"
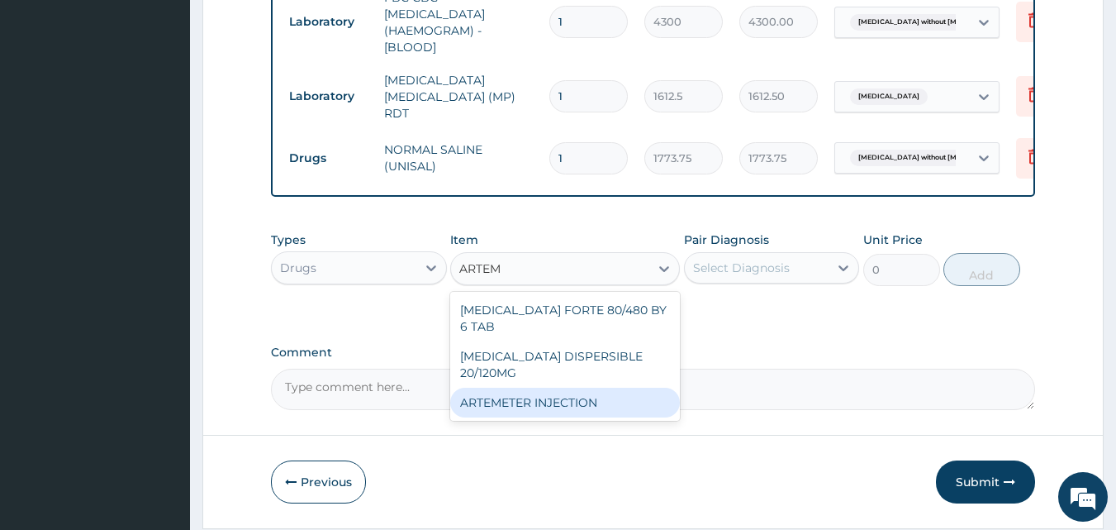
click at [557, 388] on div "ARTEMETER INJECTION" at bounding box center [565, 403] width 230 height 30
type input "946"
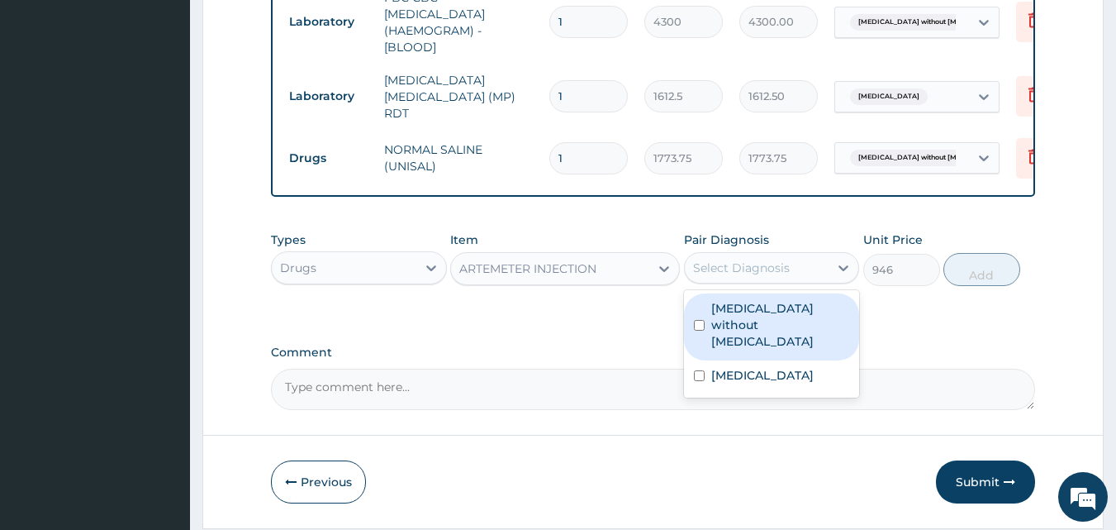
click at [743, 275] on div "Select Diagnosis" at bounding box center [741, 267] width 97 height 17
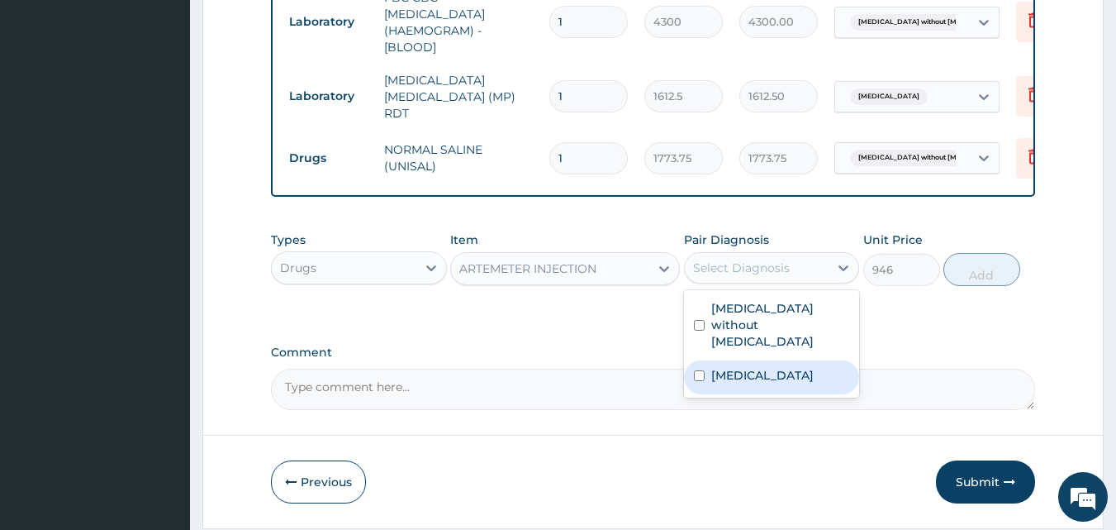
click at [766, 367] on label "[MEDICAL_DATA]" at bounding box center [763, 375] width 102 height 17
checkbox input "true"
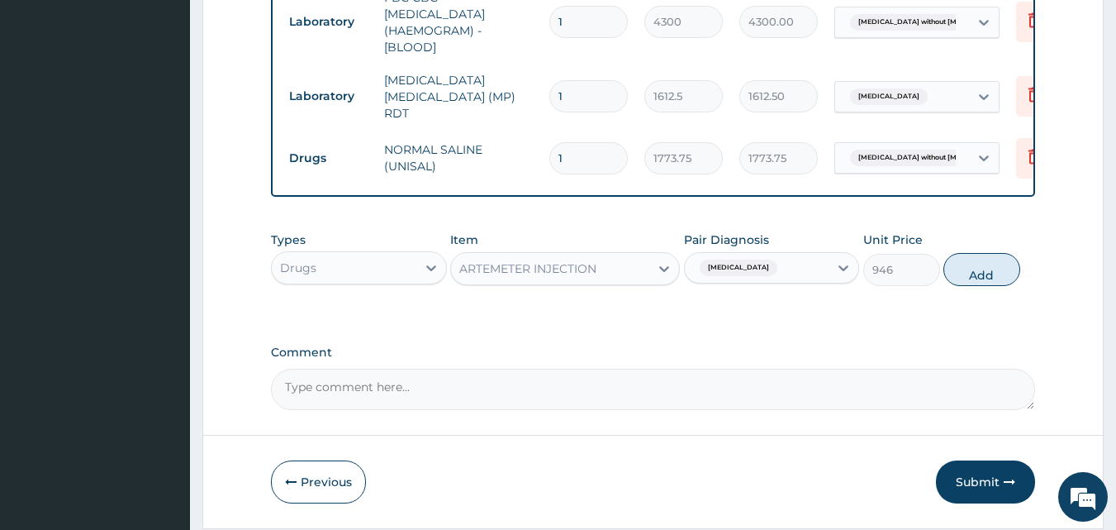
click at [986, 290] on div "Types Drugs Item ARTEMETER INJECTION Pair Diagnosis [MEDICAL_DATA] Unit Price 9…" at bounding box center [653, 258] width 765 height 71
click at [997, 257] on button "Add" at bounding box center [982, 269] width 77 height 33
type input "0"
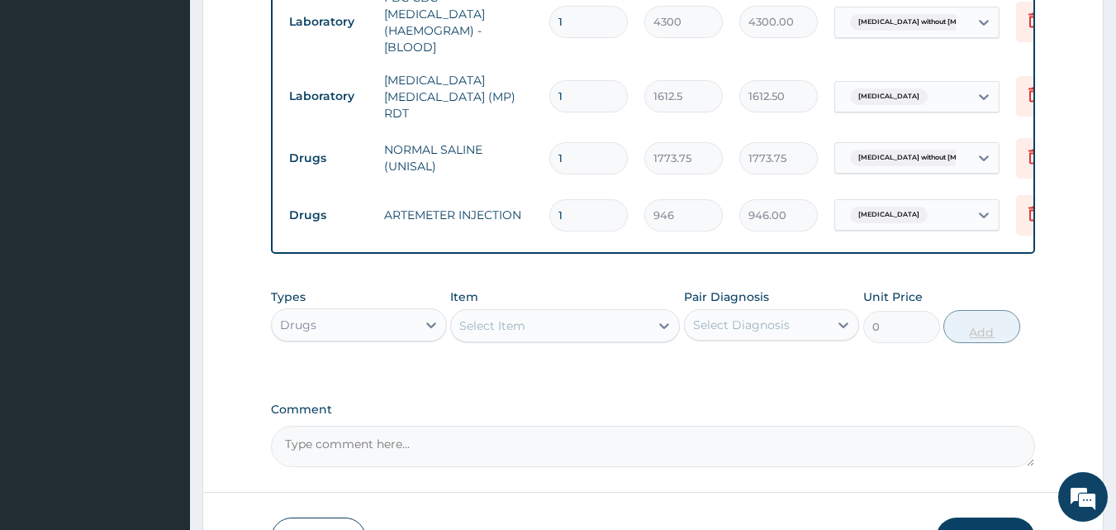
type input "0.00"
type input "6"
type input "5676.00"
type input "6"
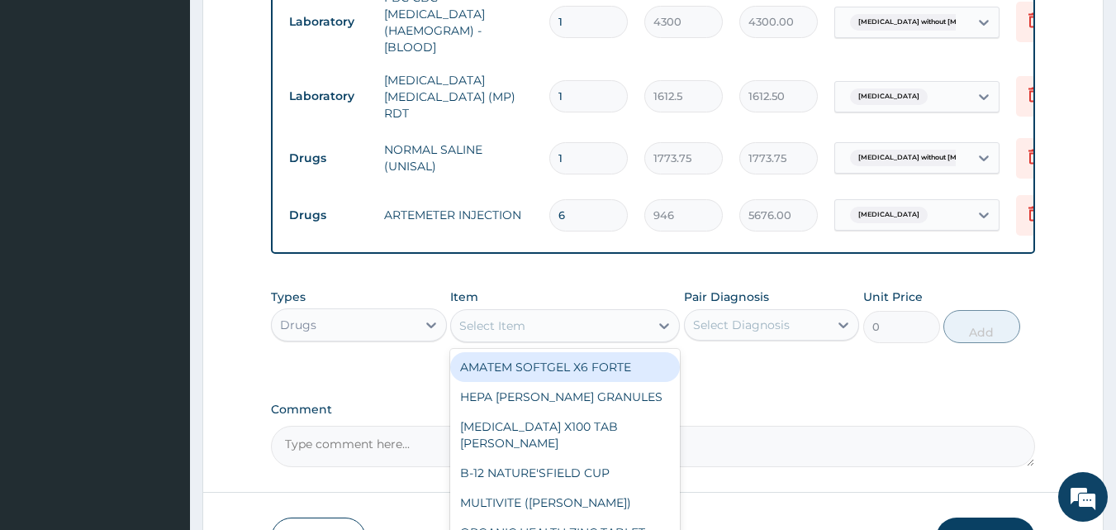
click at [508, 338] on div "Select Item" at bounding box center [550, 325] width 198 height 26
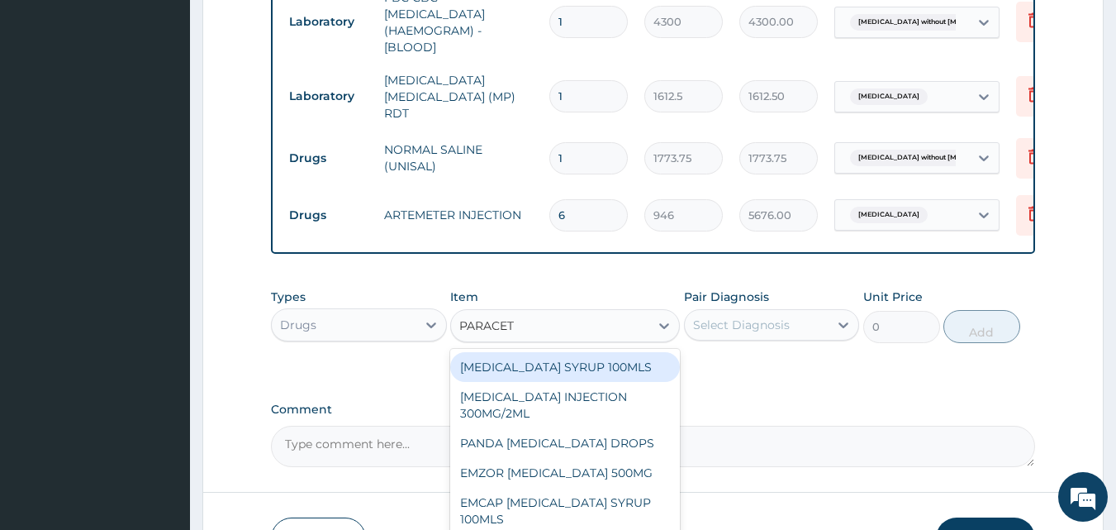
type input "PARACETA"
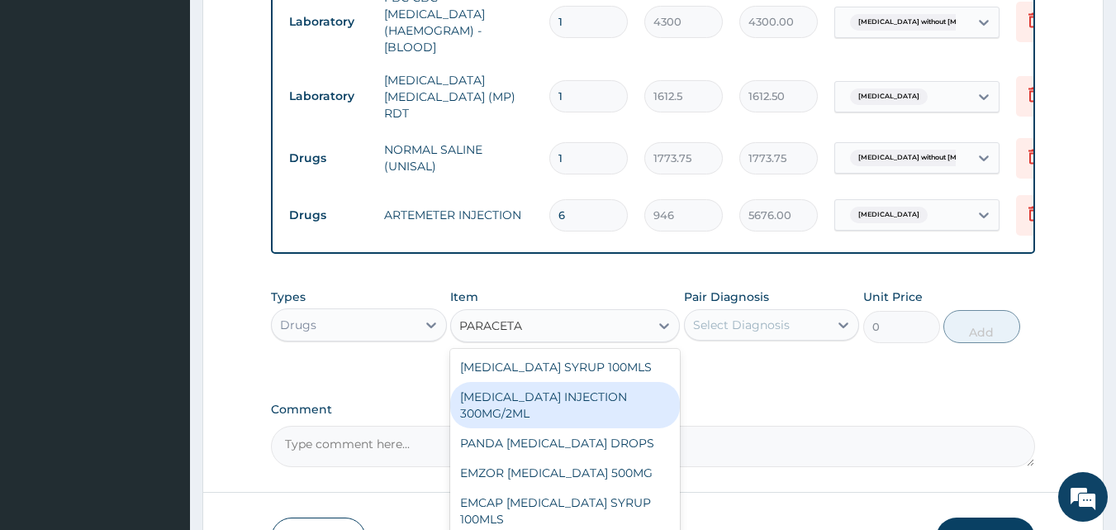
click at [540, 393] on div "[MEDICAL_DATA] INJECTION 300MG/2ML" at bounding box center [565, 405] width 230 height 46
type input "260.15"
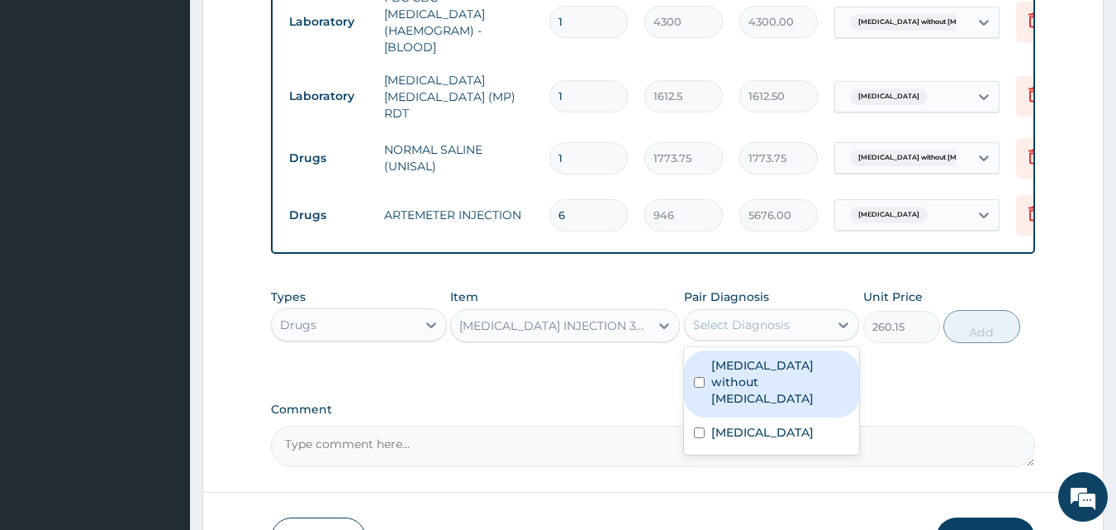
click at [788, 326] on div "Select Diagnosis" at bounding box center [741, 325] width 97 height 17
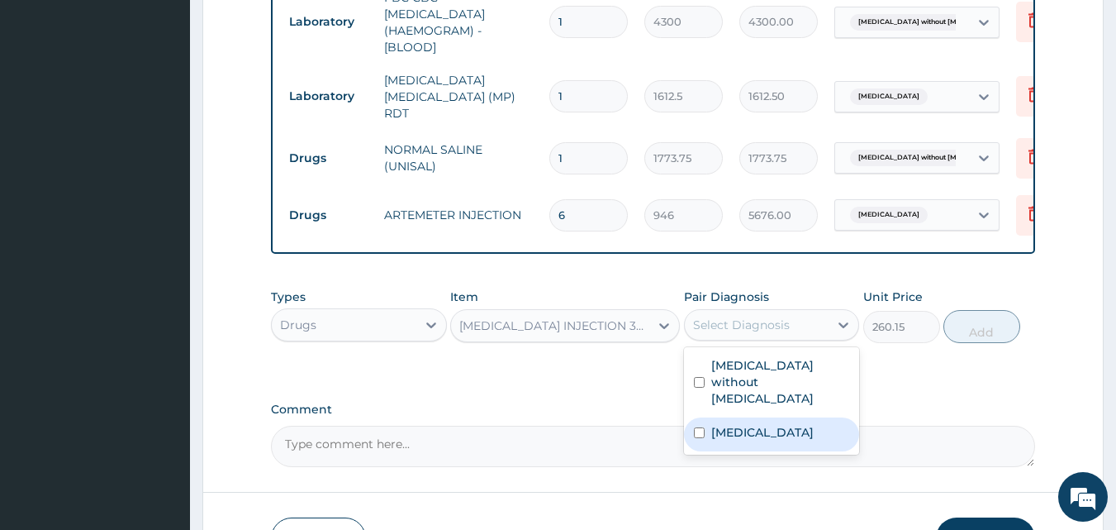
click at [777, 417] on div "[MEDICAL_DATA]" at bounding box center [772, 434] width 176 height 34
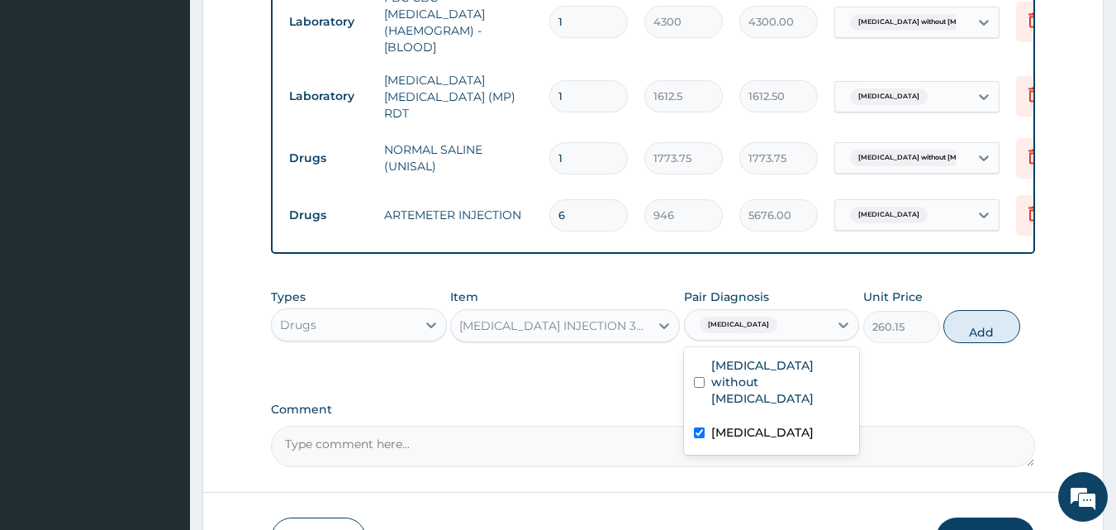
checkbox input "true"
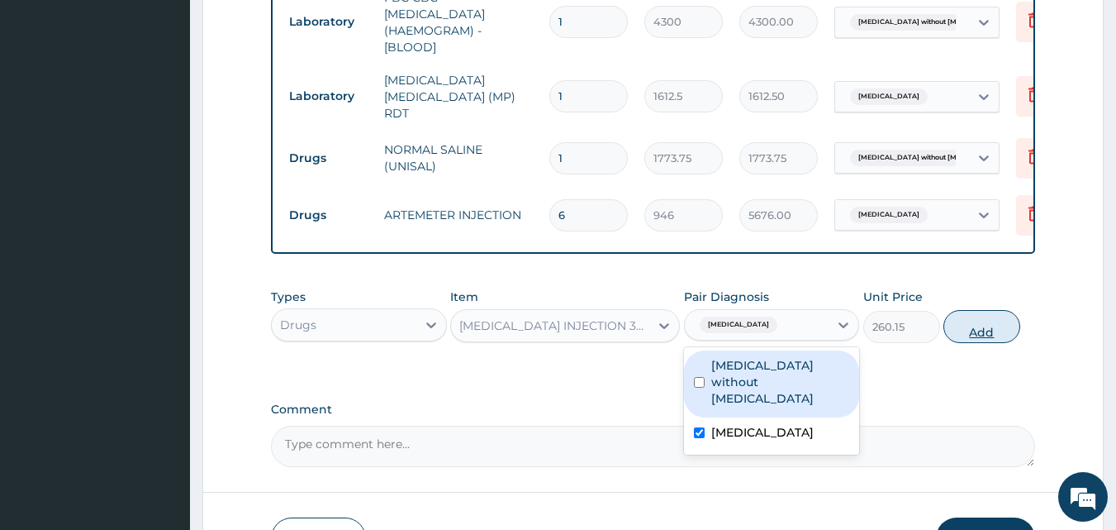
click at [985, 327] on button "Add" at bounding box center [982, 326] width 77 height 33
type input "0"
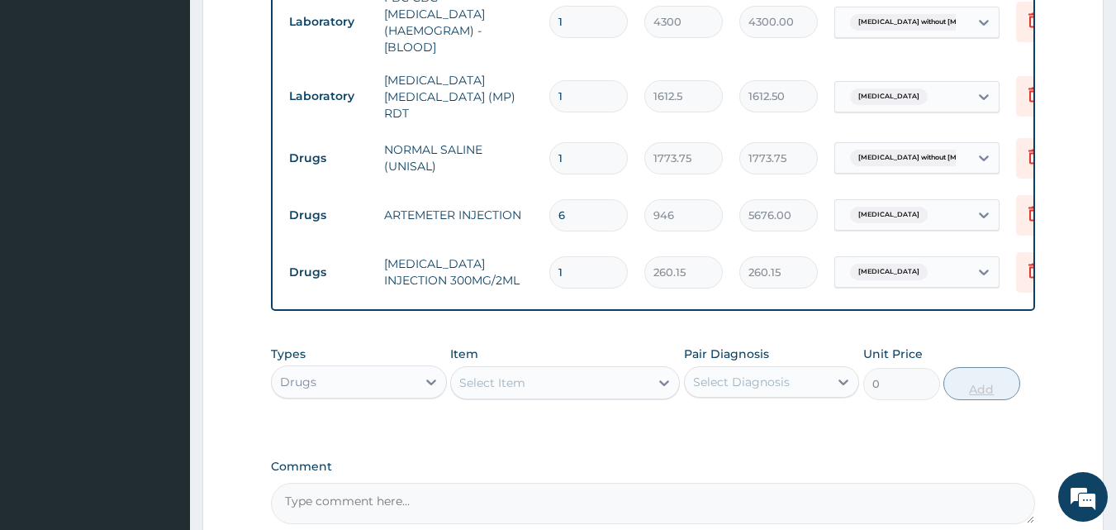
type input "0.00"
type input "2"
type input "520.30"
type input "2"
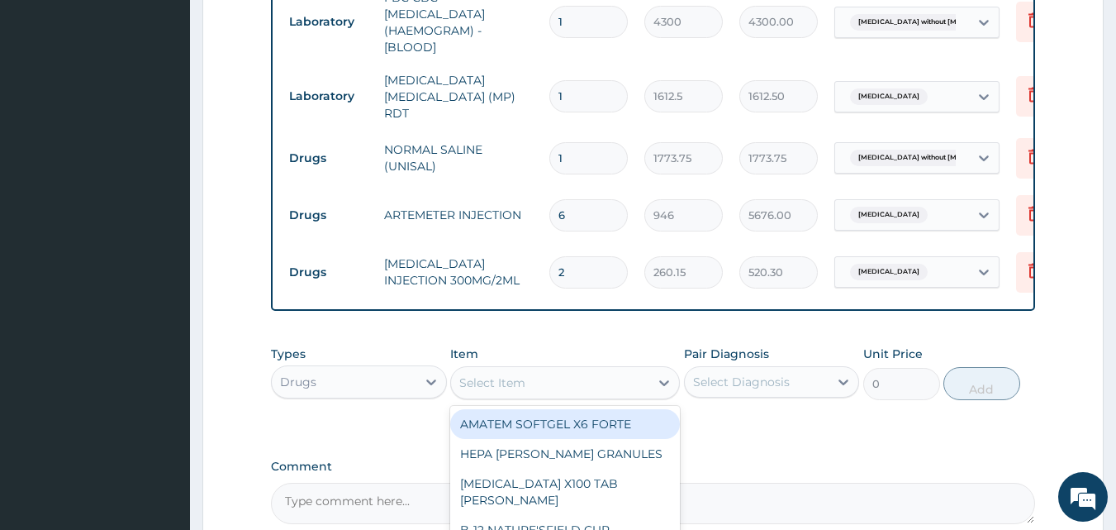
click at [602, 391] on div "Select Item" at bounding box center [550, 382] width 198 height 26
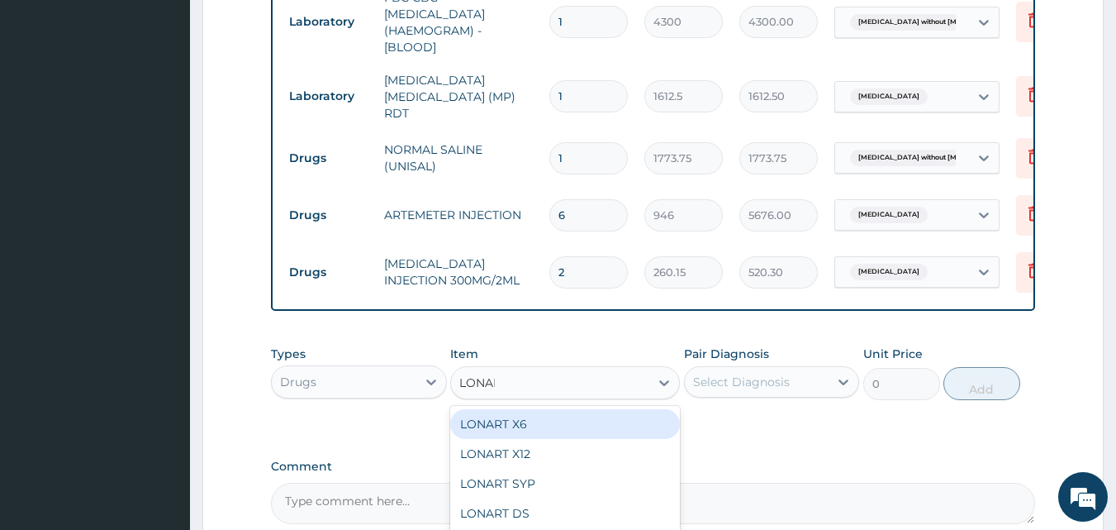
type input "LONART"
type input "473"
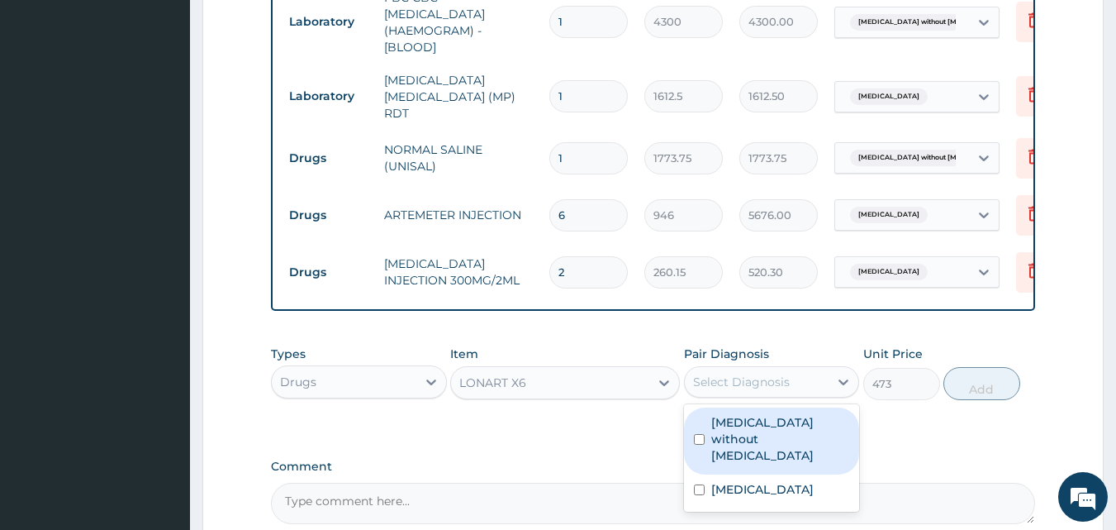
click at [715, 389] on div "Select Diagnosis" at bounding box center [741, 382] width 97 height 17
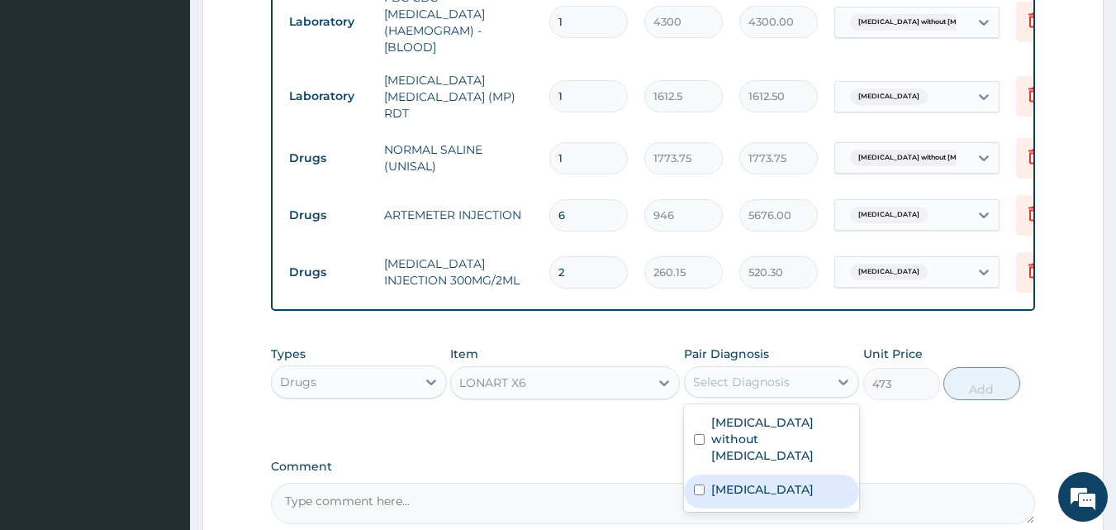
click at [744, 481] on label "[MEDICAL_DATA]" at bounding box center [763, 489] width 102 height 17
checkbox input "true"
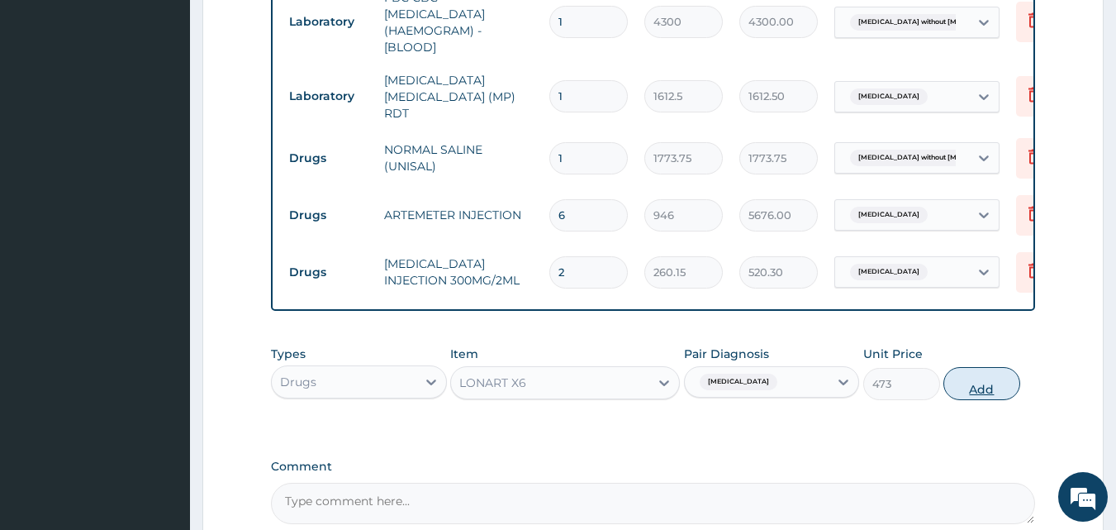
click at [996, 398] on button "Add" at bounding box center [982, 383] width 77 height 33
type input "0"
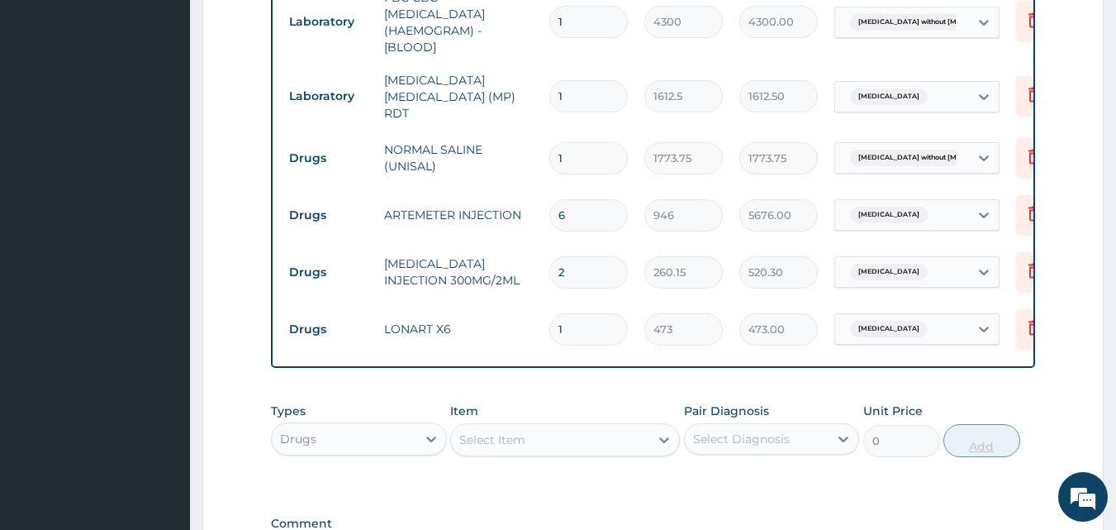
type input "0.00"
type input "6"
type input "2838.00"
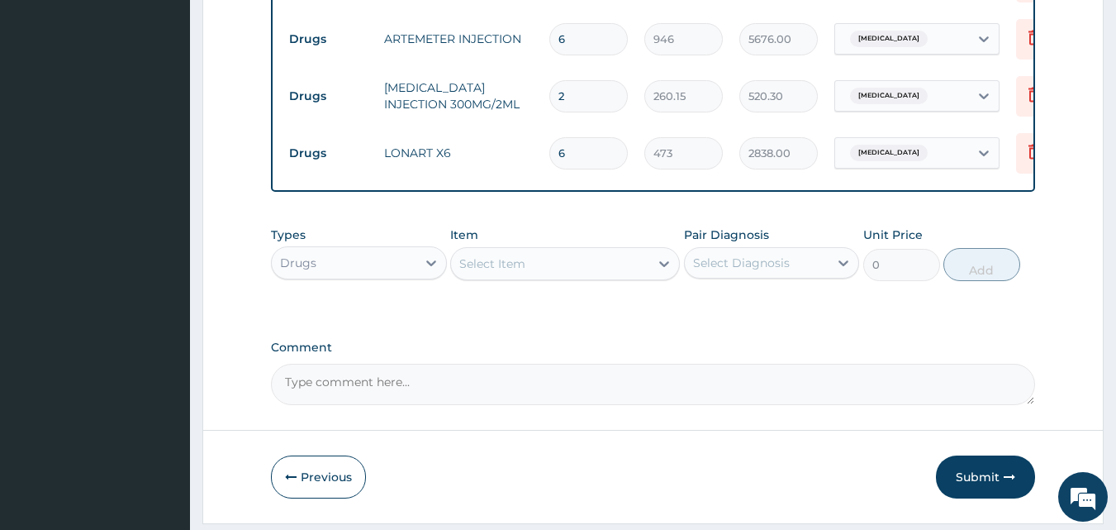
scroll to position [989, 0]
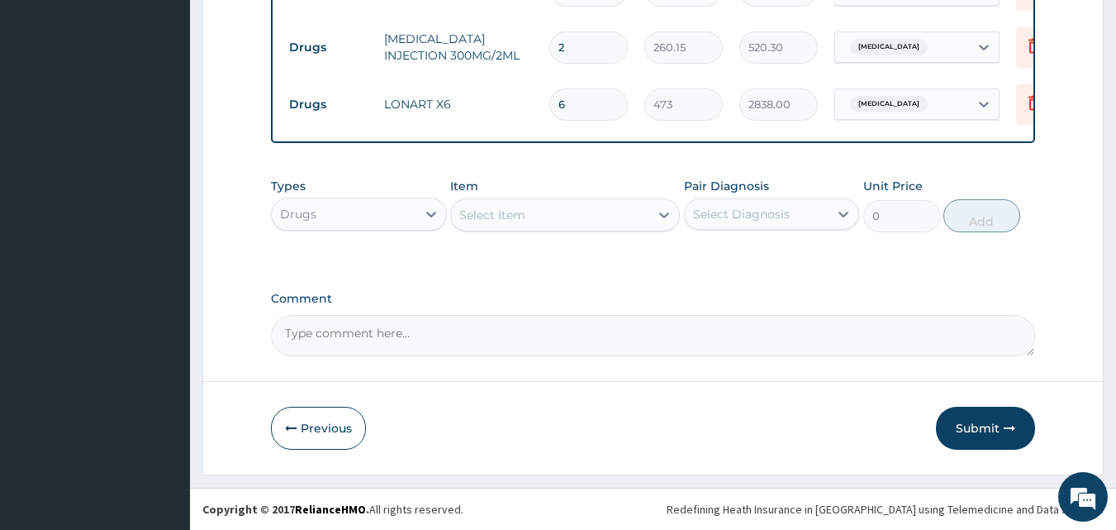
type input "6"
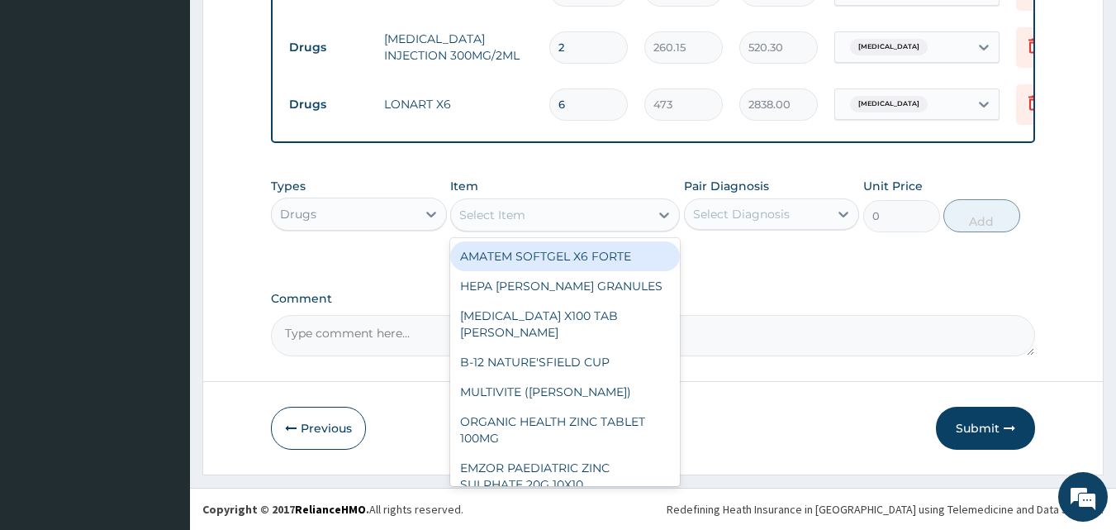
click at [554, 221] on div "Select Item" at bounding box center [550, 215] width 198 height 26
type input "A"
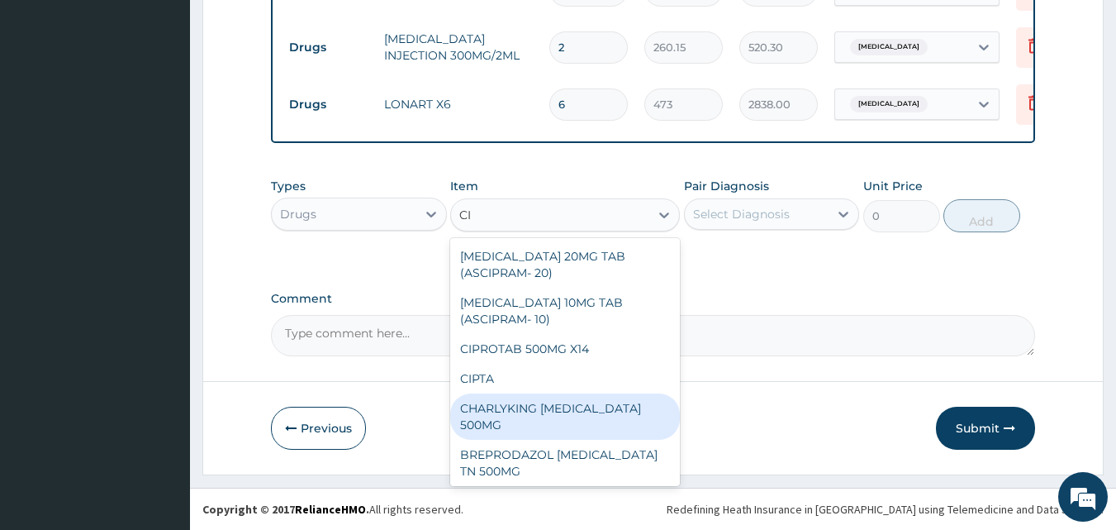
type input "C"
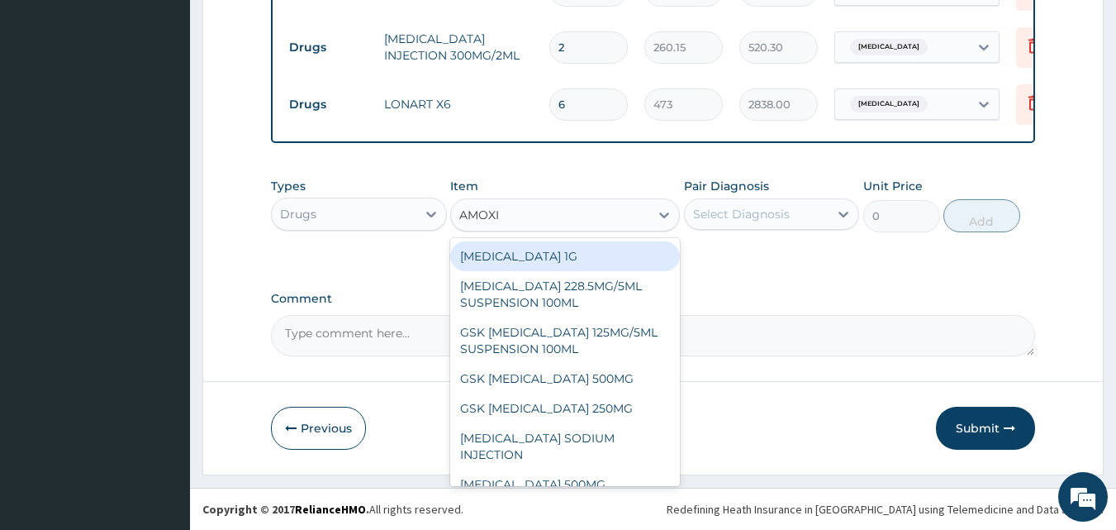
type input "AMOXIC"
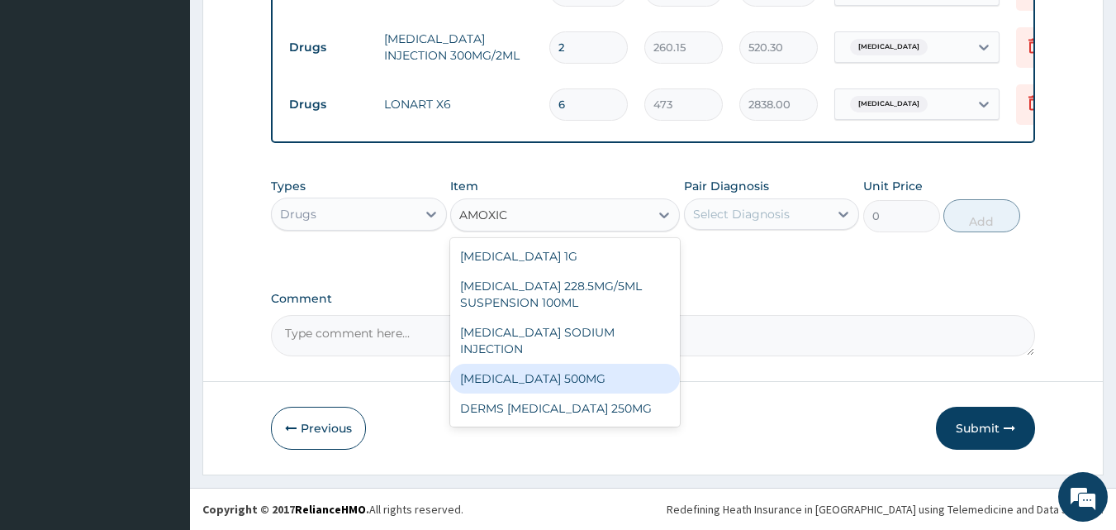
click at [538, 364] on div "[MEDICAL_DATA] 500MG" at bounding box center [565, 379] width 230 height 30
type input "70.95"
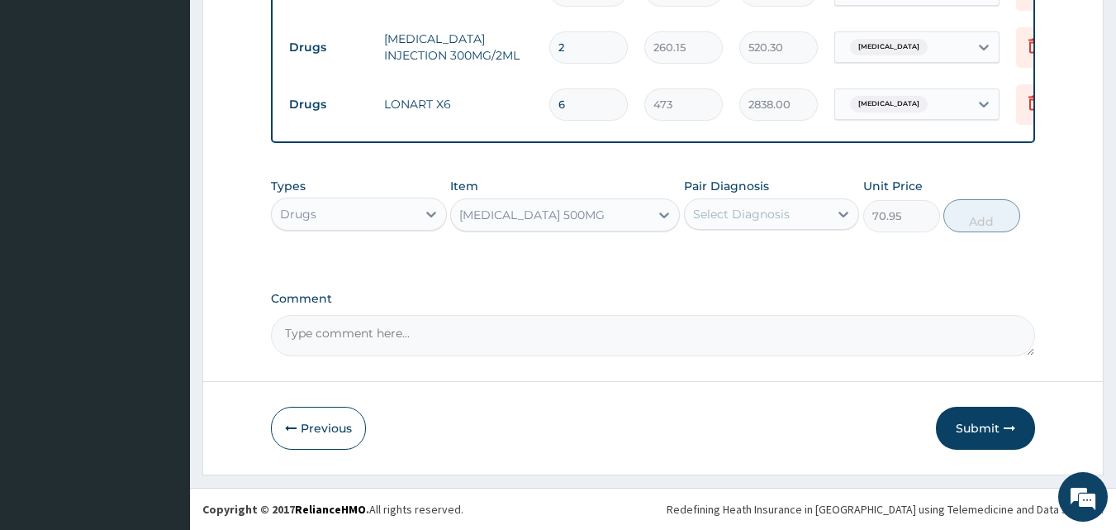
click at [726, 210] on div "Select Diagnosis" at bounding box center [741, 214] width 97 height 17
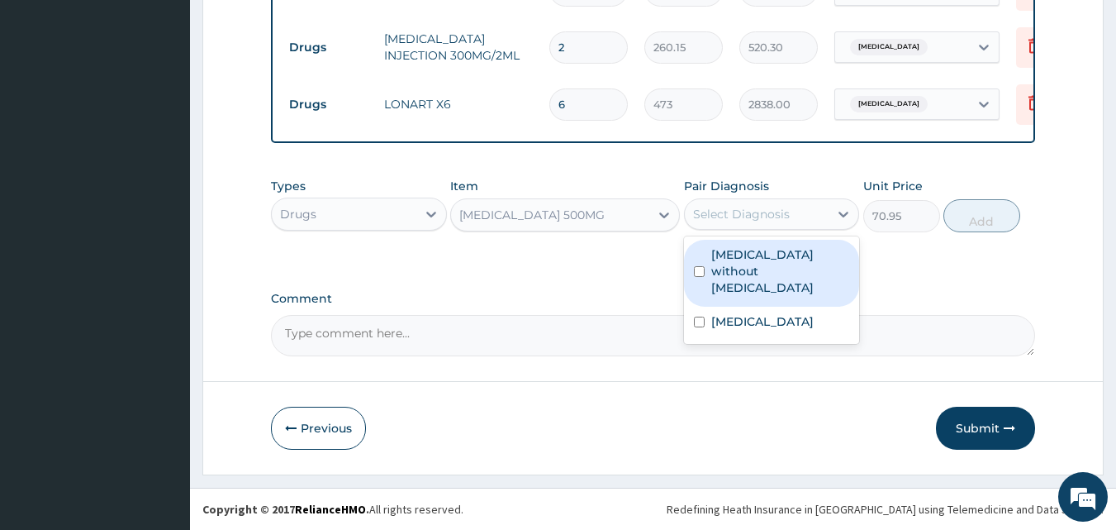
click at [759, 260] on label "[MEDICAL_DATA] without [MEDICAL_DATA]" at bounding box center [781, 271] width 139 height 50
checkbox input "true"
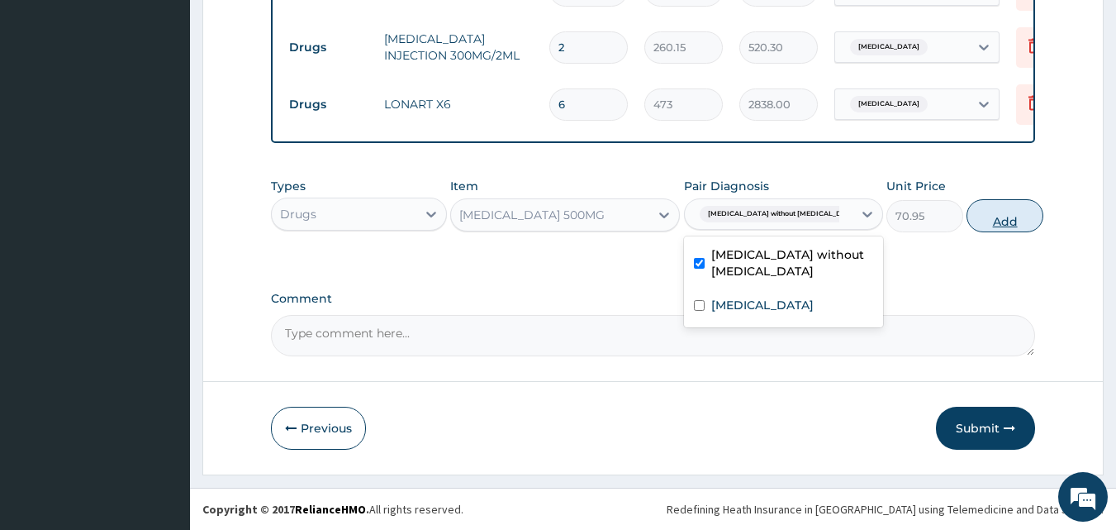
click at [981, 212] on button "Add" at bounding box center [1005, 215] width 77 height 33
type input "0"
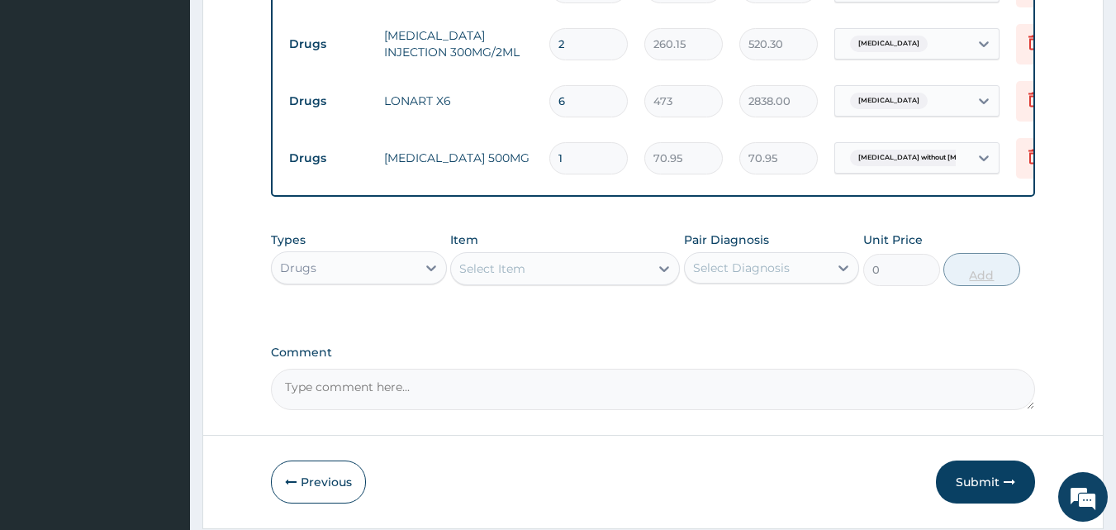
type input "18"
type input "1277.10"
type input "18"
click at [550, 277] on div "Select Item" at bounding box center [550, 268] width 198 height 26
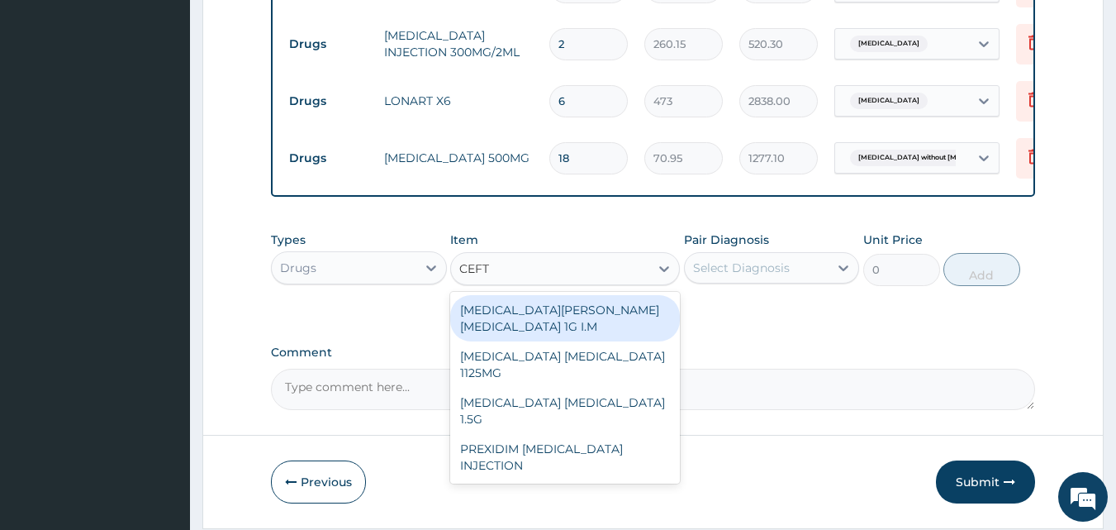
type input "CEFTR"
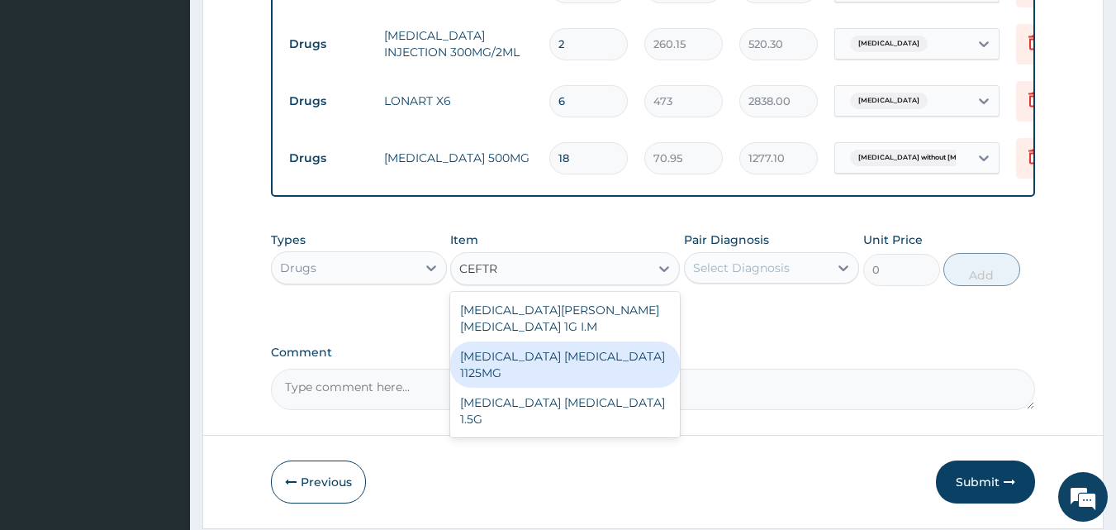
click at [553, 341] on div "[MEDICAL_DATA] [MEDICAL_DATA] 1125MG" at bounding box center [565, 364] width 230 height 46
type input "2365"
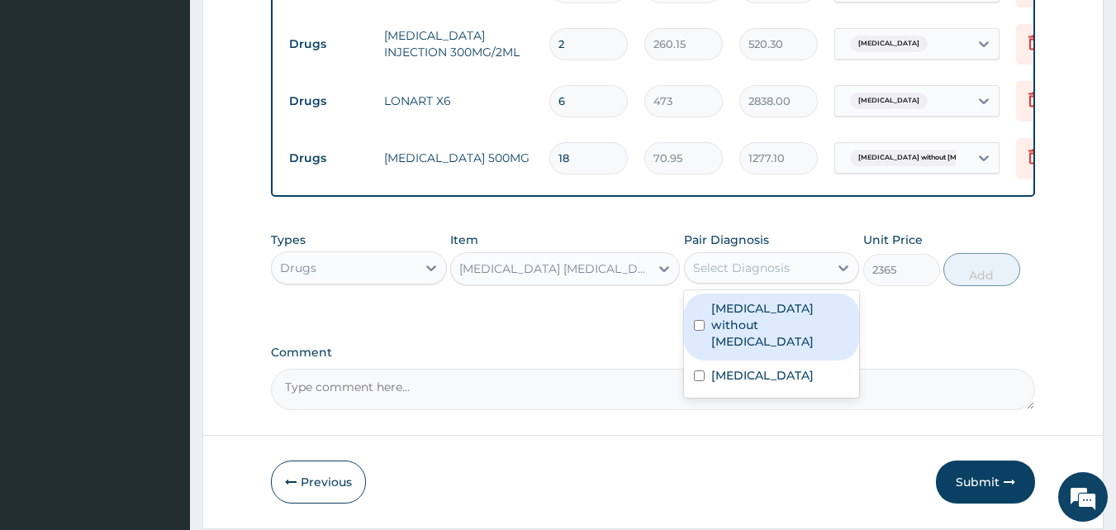
click at [726, 274] on div "Select Diagnosis" at bounding box center [741, 267] width 97 height 17
click at [731, 331] on label "[MEDICAL_DATA] without [MEDICAL_DATA]" at bounding box center [781, 325] width 139 height 50
checkbox input "true"
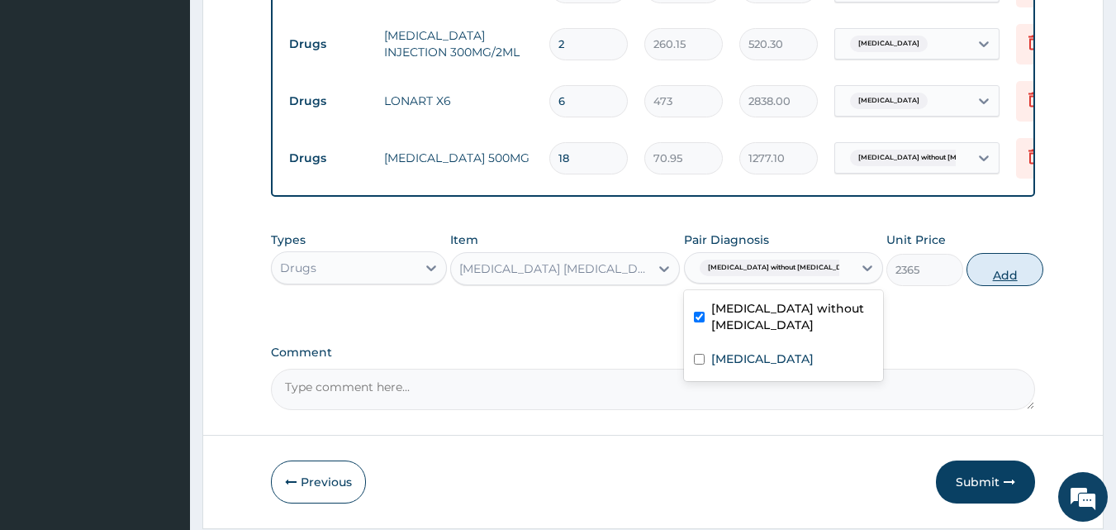
click at [967, 272] on button "Add" at bounding box center [1005, 269] width 77 height 33
type input "0"
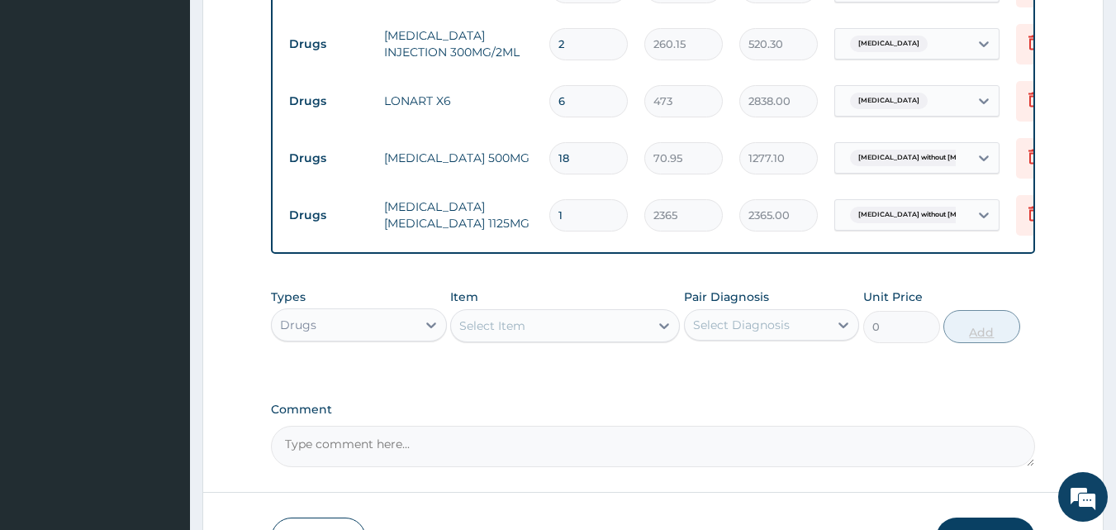
type input "0.00"
type input "2"
type input "4730.00"
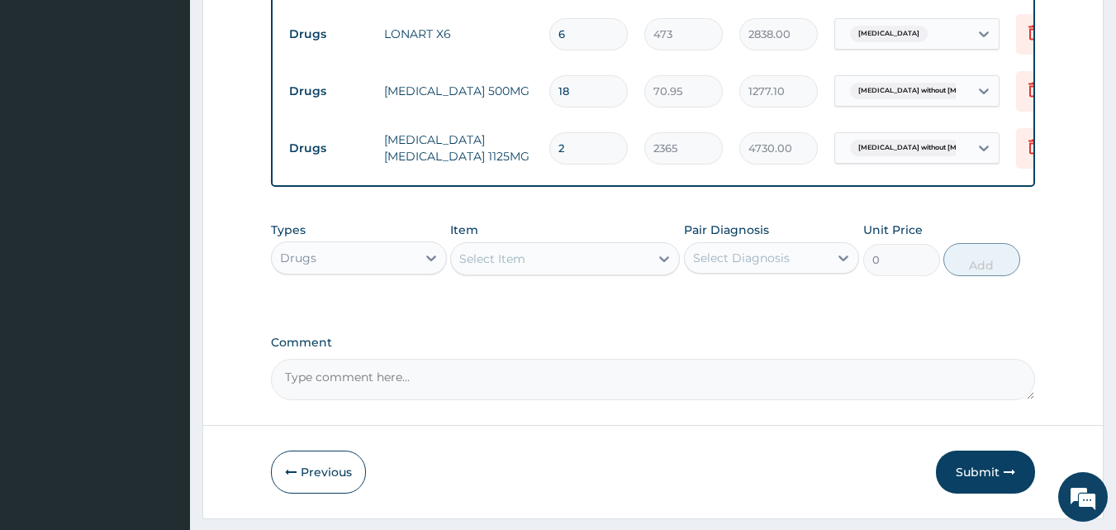
scroll to position [1103, 0]
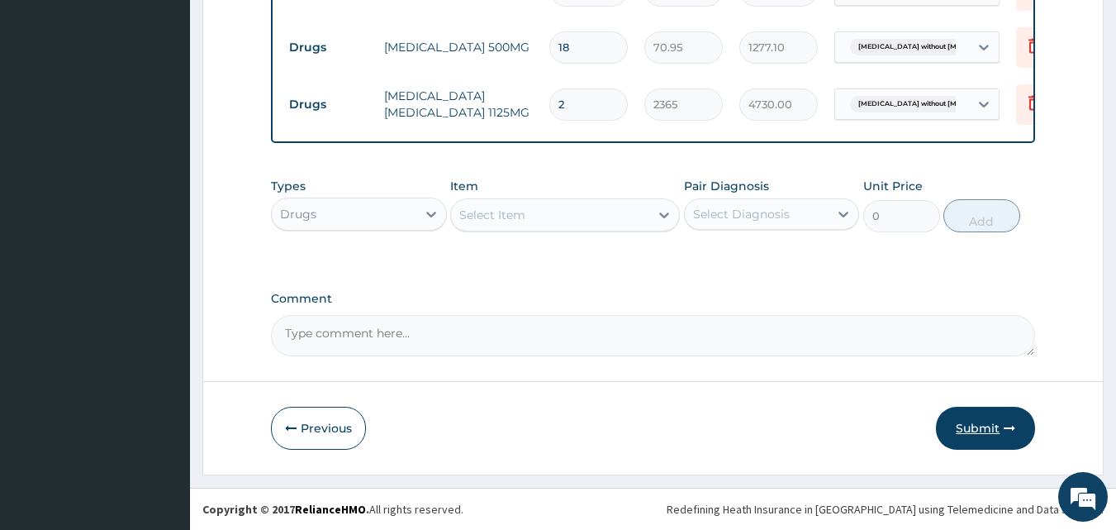
type input "2"
click at [997, 435] on button "Submit" at bounding box center [985, 428] width 99 height 43
